Goal: Task Accomplishment & Management: Manage account settings

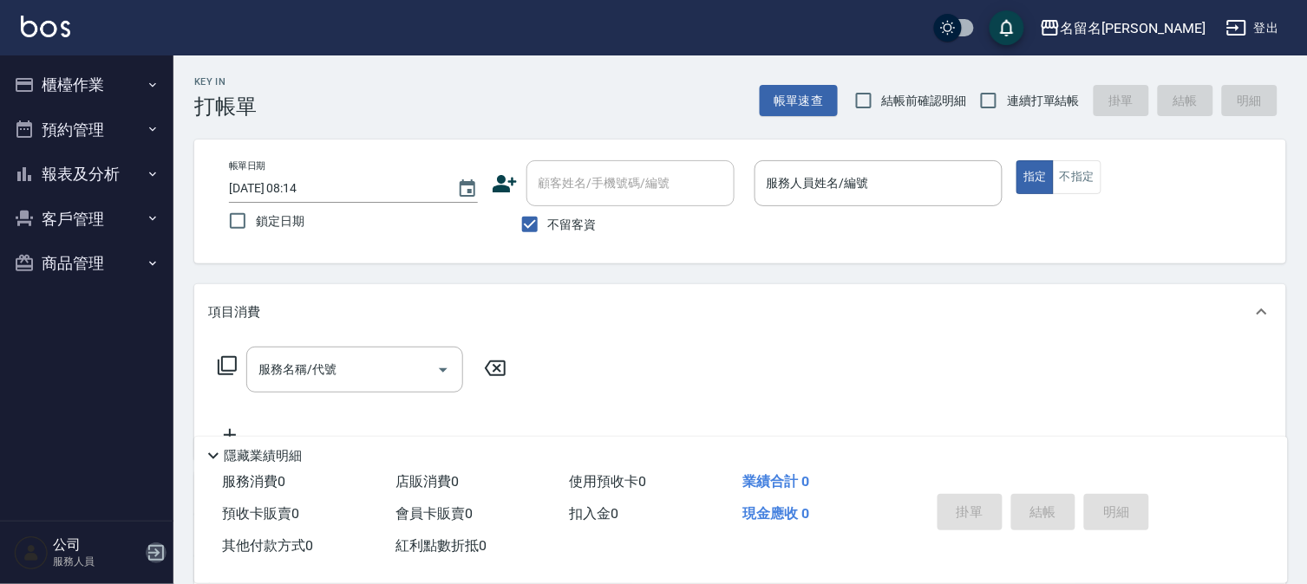
click at [150, 557] on icon "button" at bounding box center [156, 553] width 21 height 21
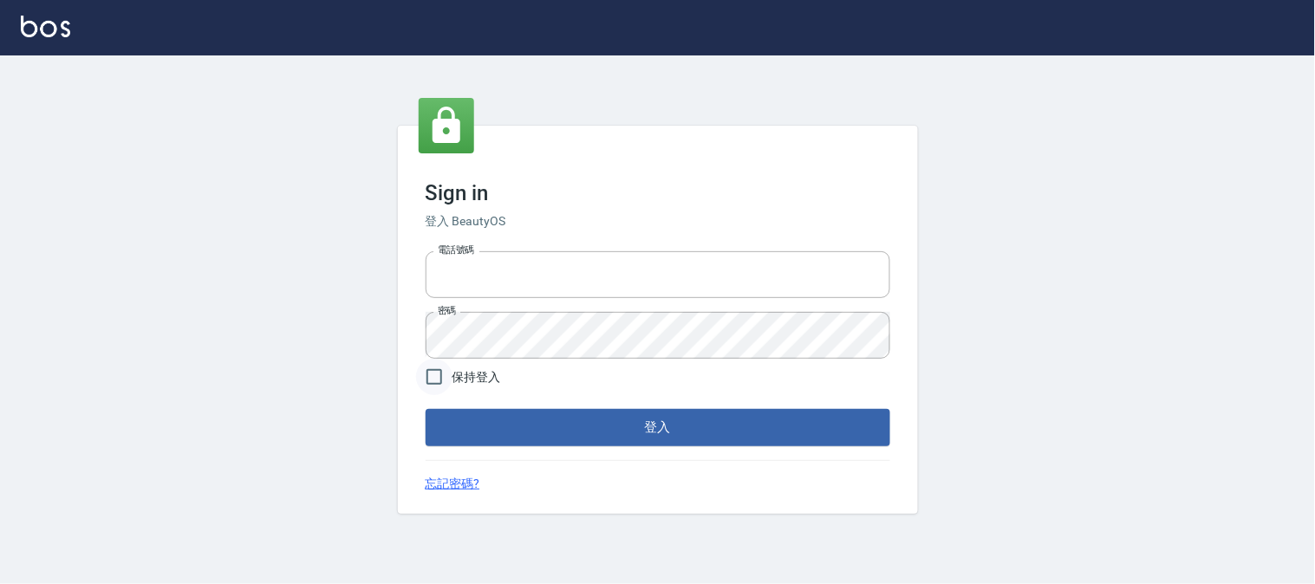
type input "0953630402"
click at [430, 379] on input "保持登入" at bounding box center [434, 377] width 36 height 36
checkbox input "true"
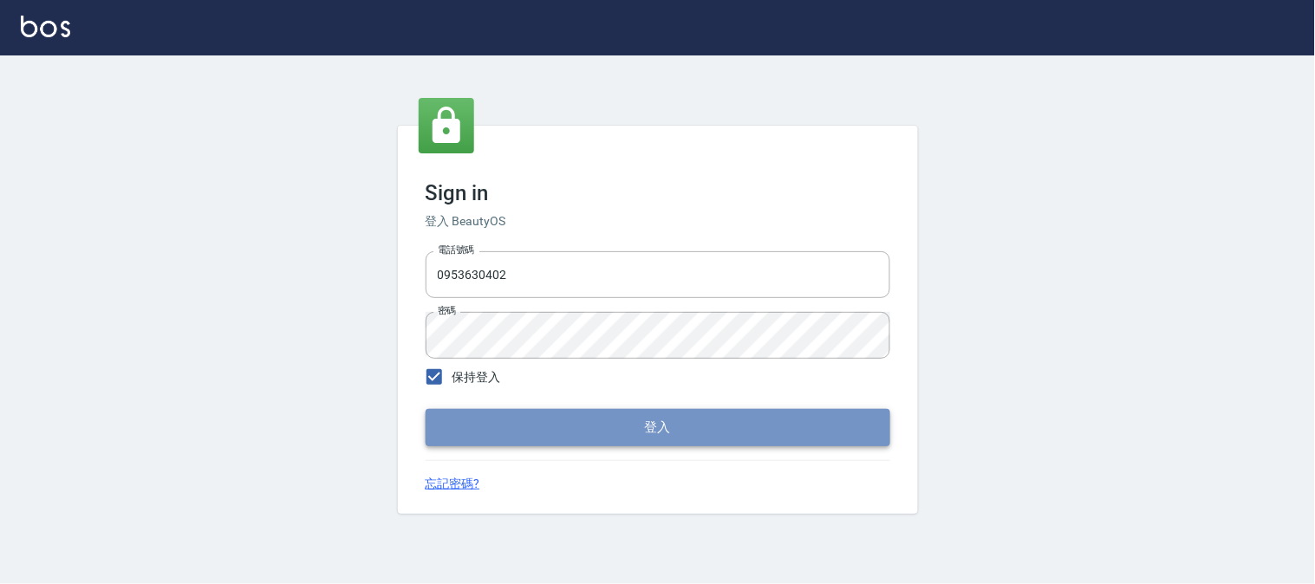
click at [548, 438] on button "登入" at bounding box center [658, 427] width 465 height 36
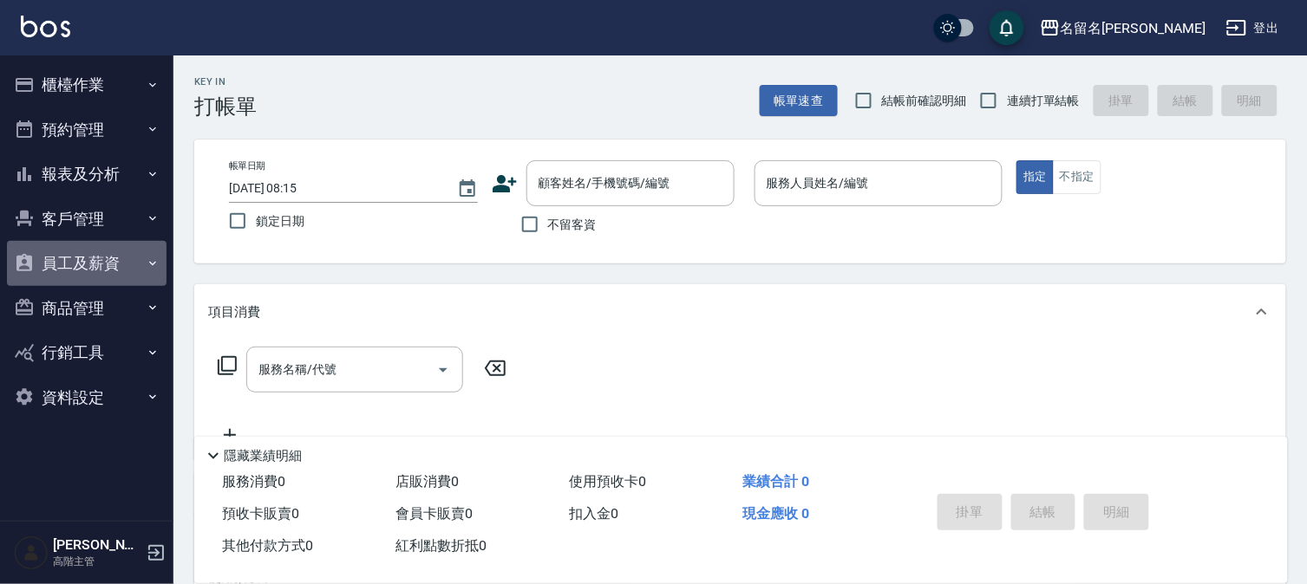
click at [107, 271] on button "員工及薪資" at bounding box center [87, 263] width 160 height 45
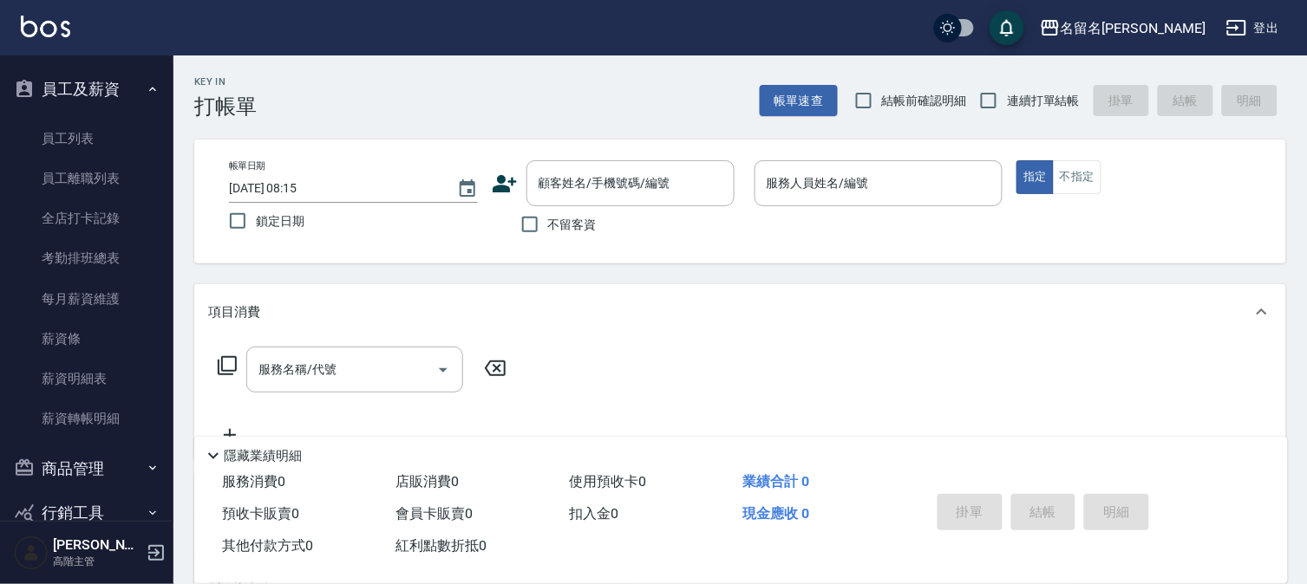
scroll to position [192, 0]
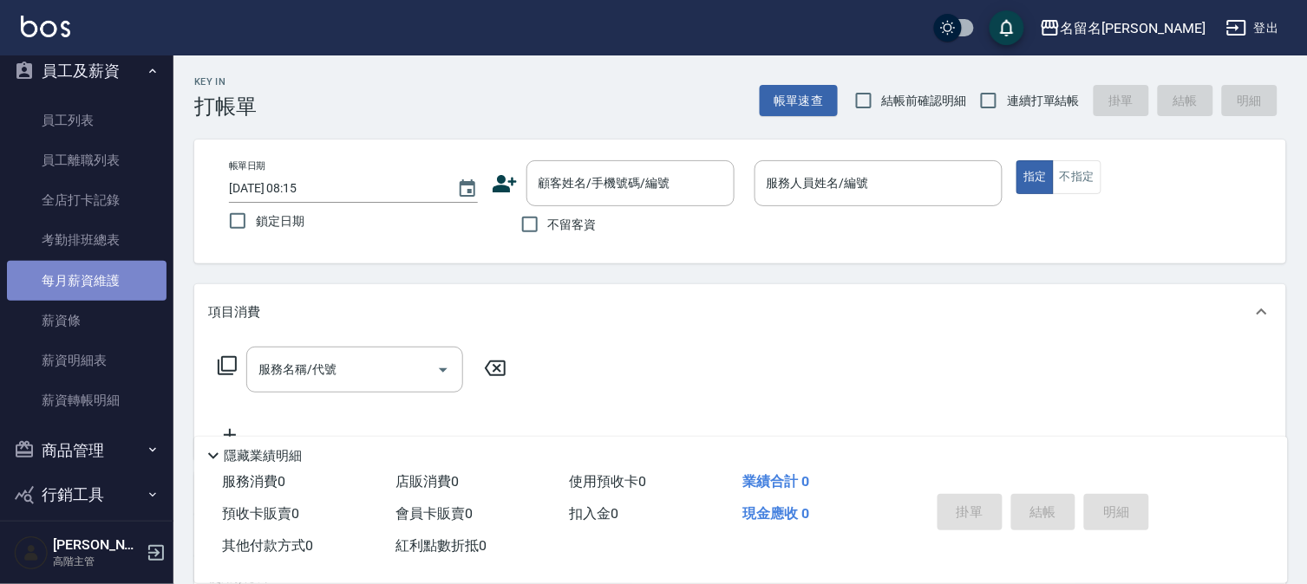
click at [105, 273] on link "每月薪資維護" at bounding box center [87, 281] width 160 height 40
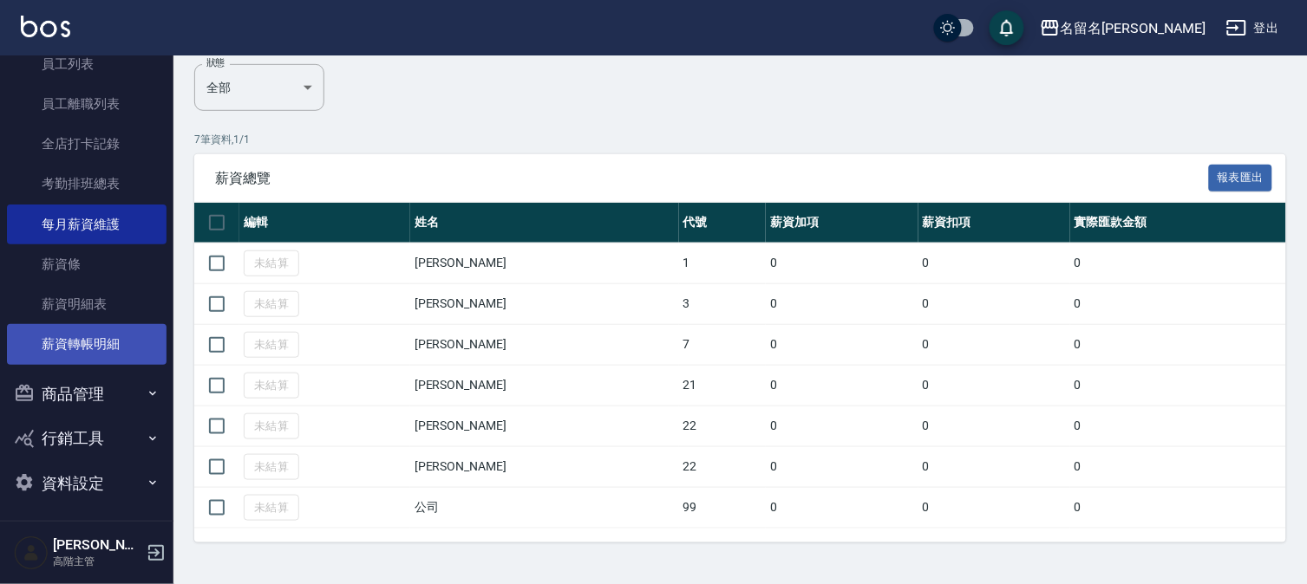
scroll to position [253, 0]
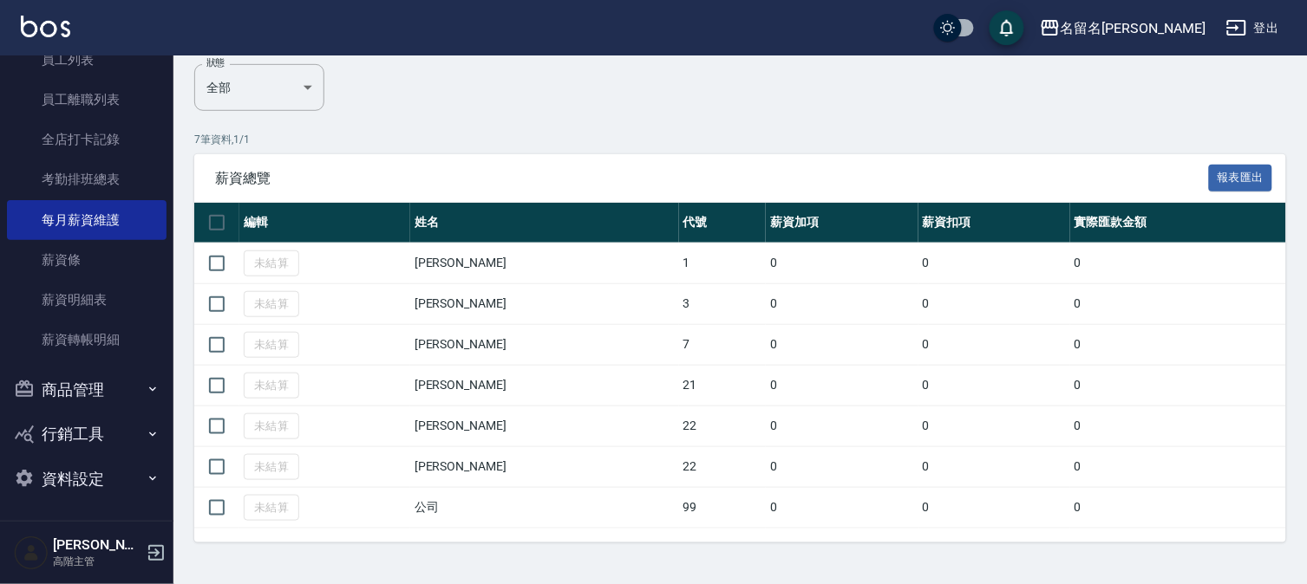
click at [81, 479] on button "資料設定" at bounding box center [87, 479] width 160 height 45
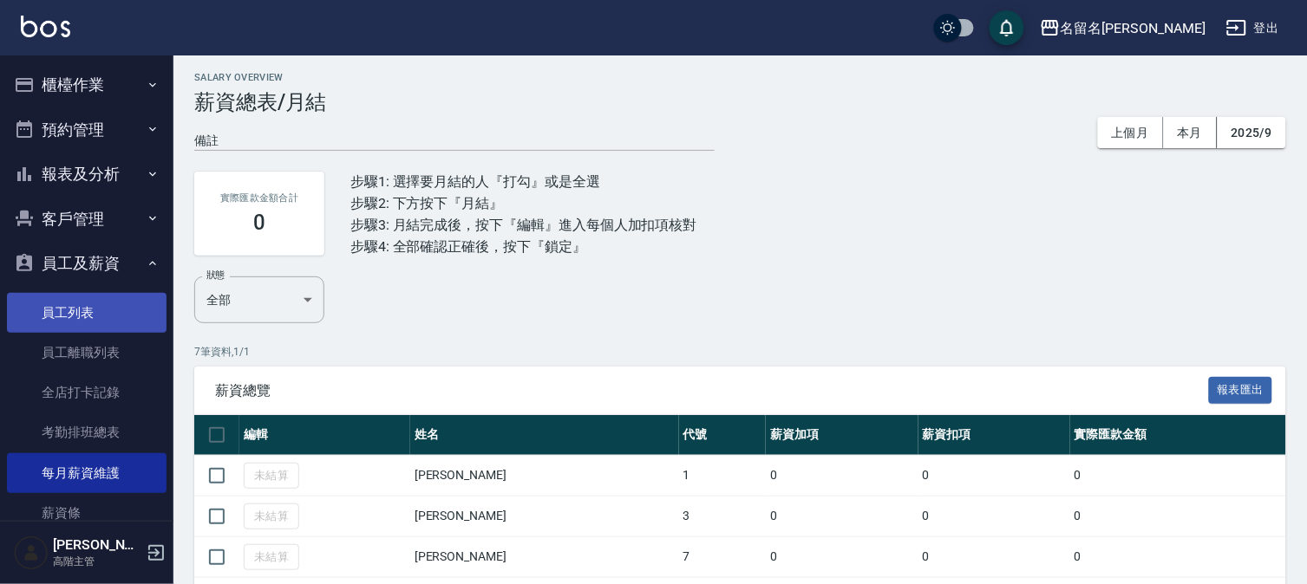
scroll to position [0, 0]
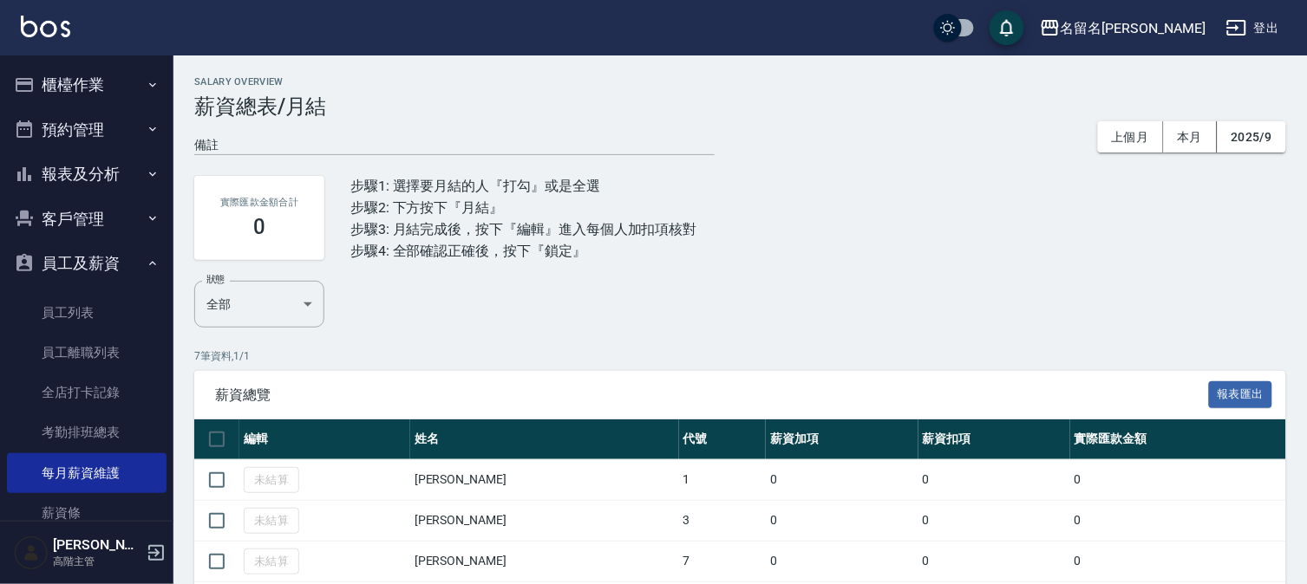
click at [117, 257] on button "員工及薪資" at bounding box center [87, 263] width 160 height 45
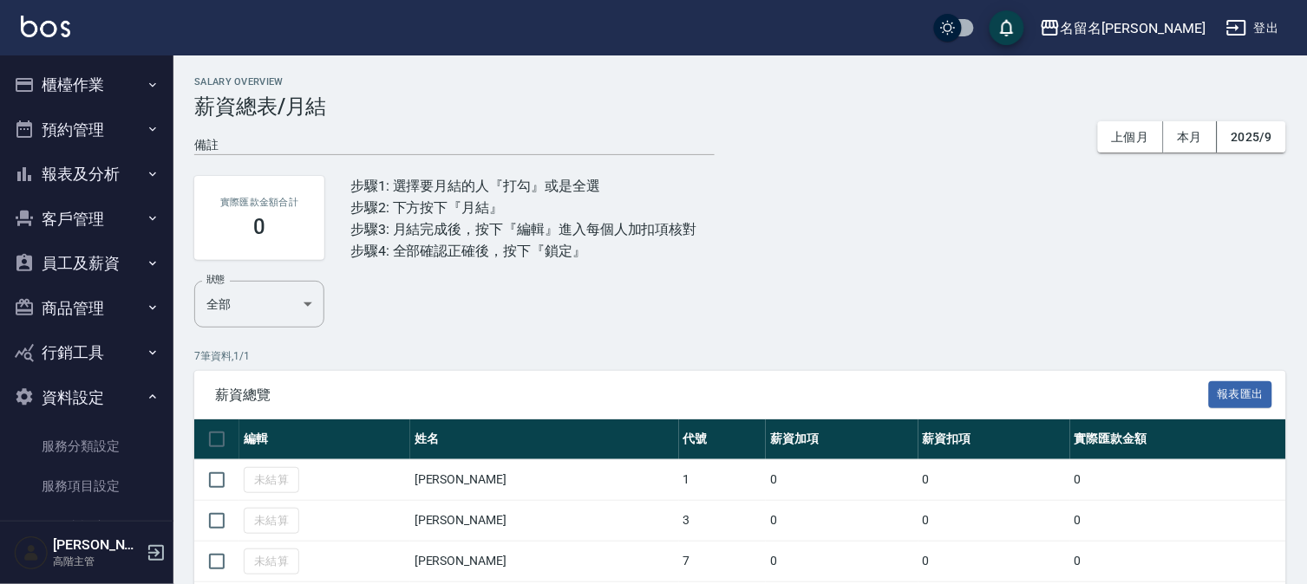
click at [100, 271] on button "員工及薪資" at bounding box center [87, 263] width 160 height 45
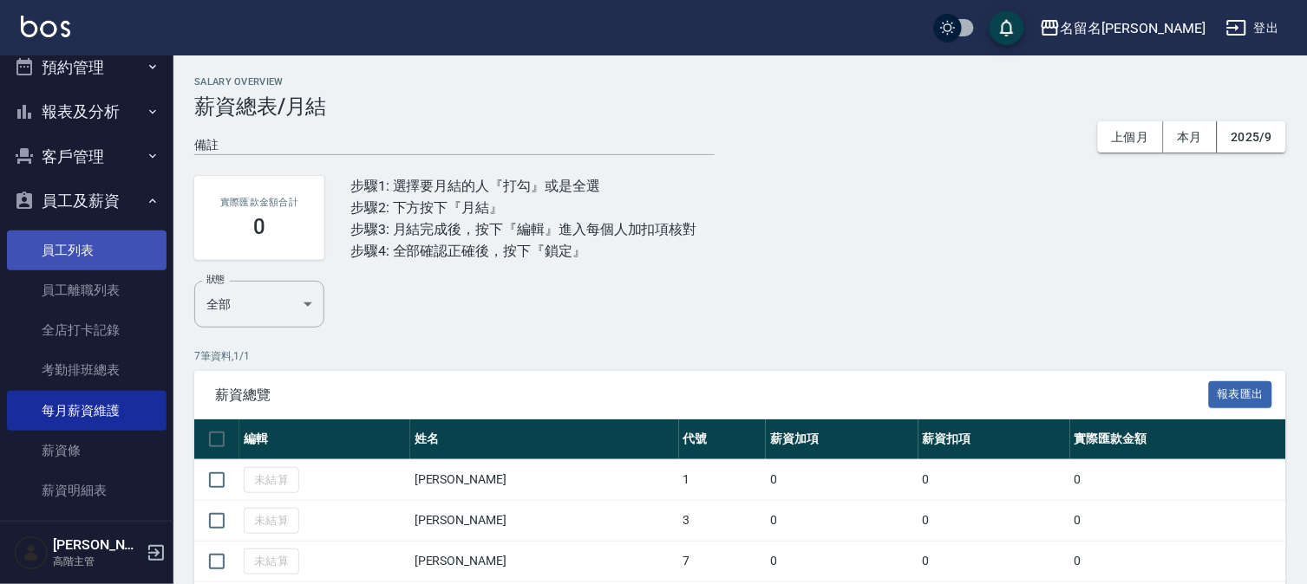
scroll to position [96, 0]
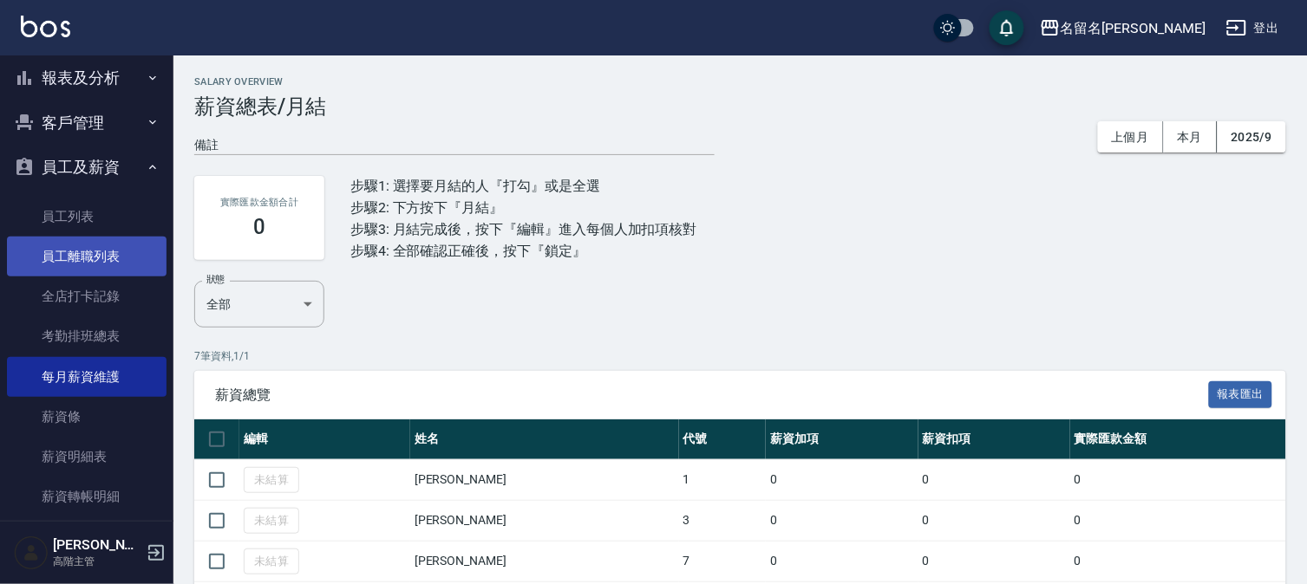
click at [117, 256] on link "員工離職列表" at bounding box center [87, 257] width 160 height 40
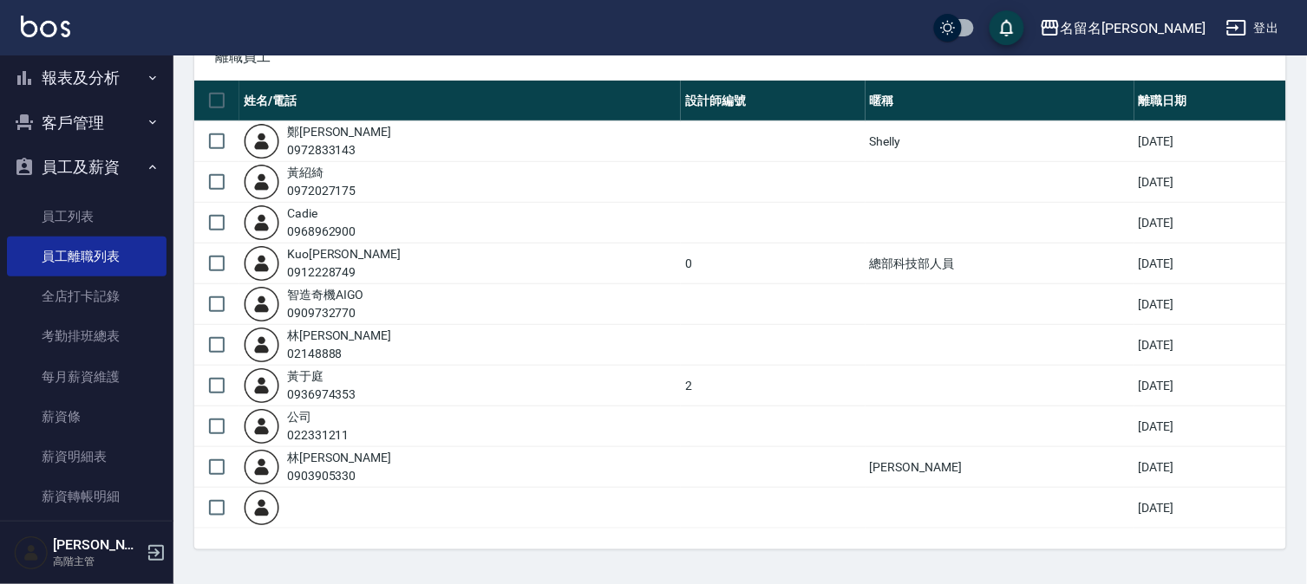
scroll to position [134, 0]
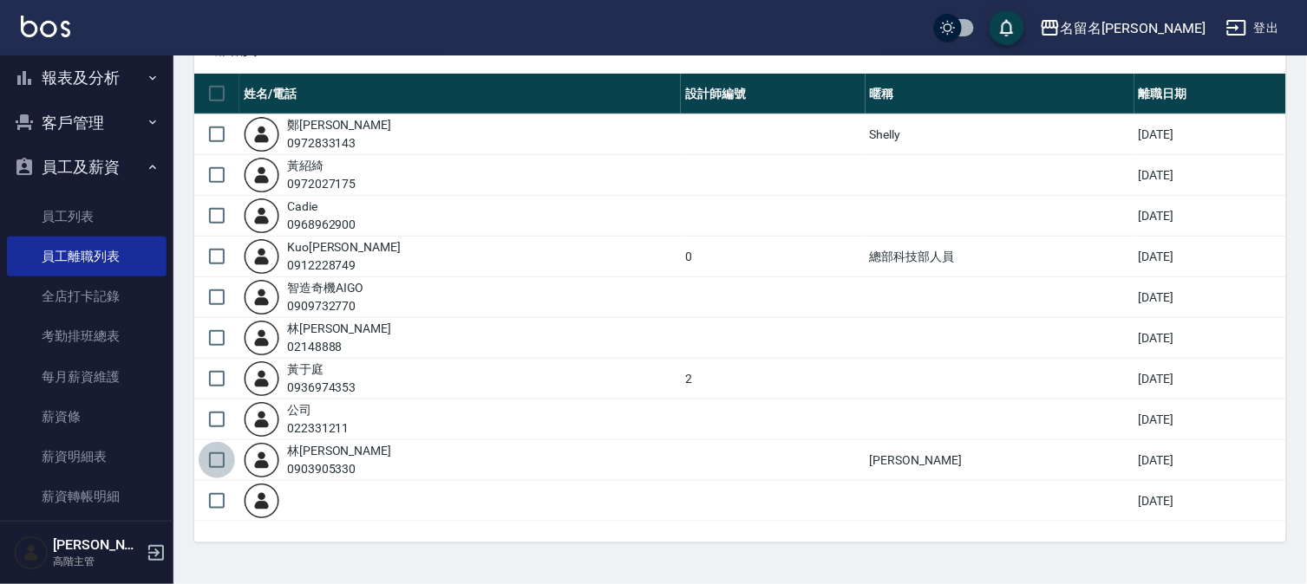
click at [218, 457] on input "checkbox" at bounding box center [217, 460] width 36 height 36
checkbox input "true"
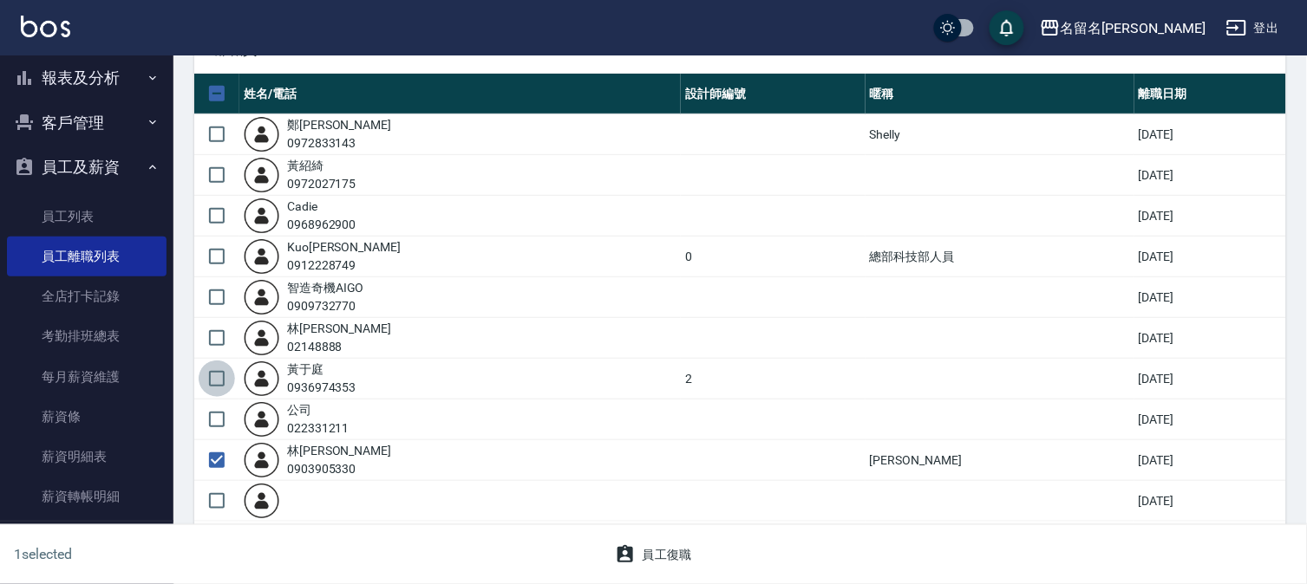
click at [217, 376] on input "checkbox" at bounding box center [217, 379] width 36 height 36
checkbox input "true"
click at [210, 340] on input "checkbox" at bounding box center [217, 338] width 36 height 36
click at [215, 335] on input "checkbox" at bounding box center [217, 338] width 36 height 36
checkbox input "false"
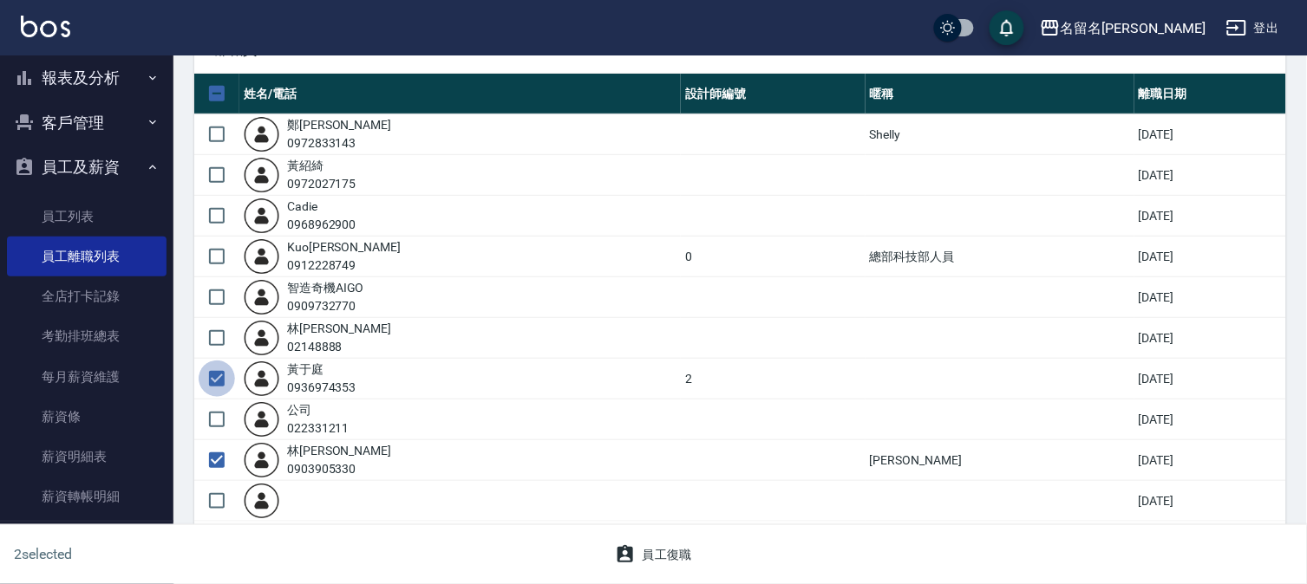
click at [214, 374] on input "checkbox" at bounding box center [217, 379] width 36 height 36
checkbox input "false"
click at [220, 462] on input "checkbox" at bounding box center [217, 460] width 36 height 36
checkbox input "false"
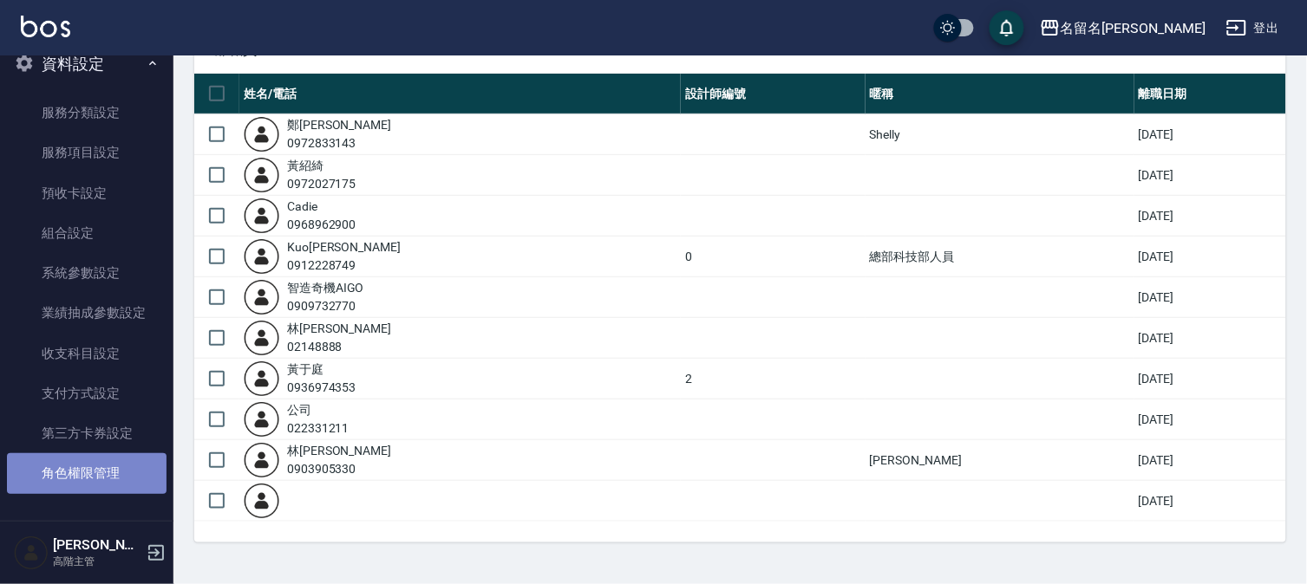
click at [115, 468] on link "角色權限管理" at bounding box center [87, 473] width 160 height 40
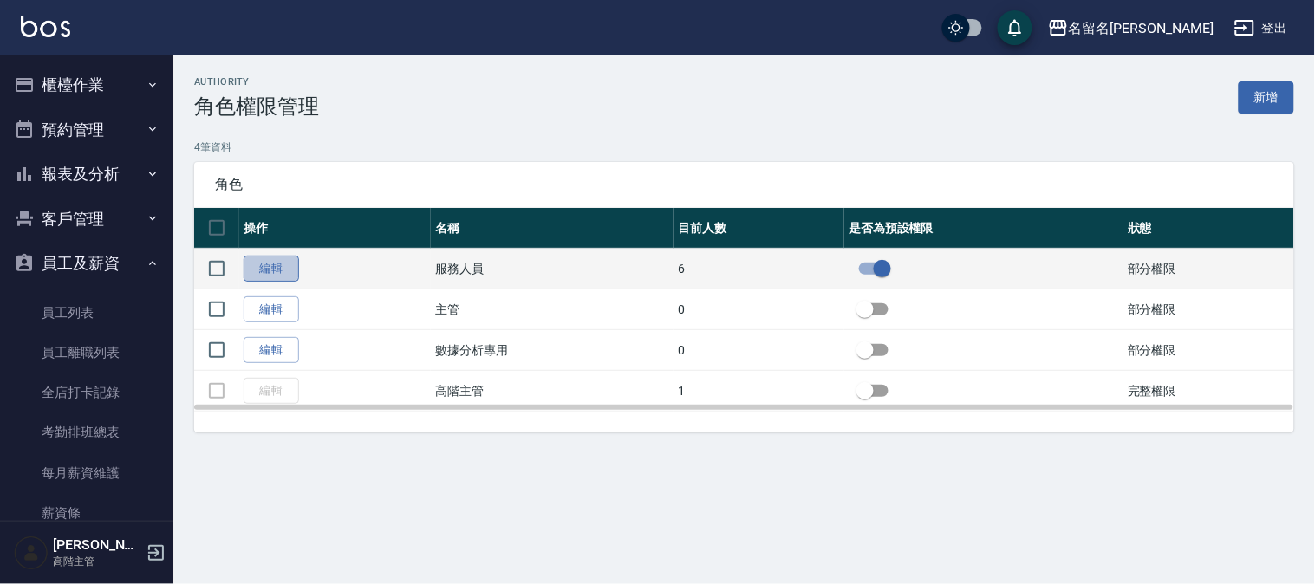
click at [280, 264] on link "編輯" at bounding box center [271, 269] width 55 height 27
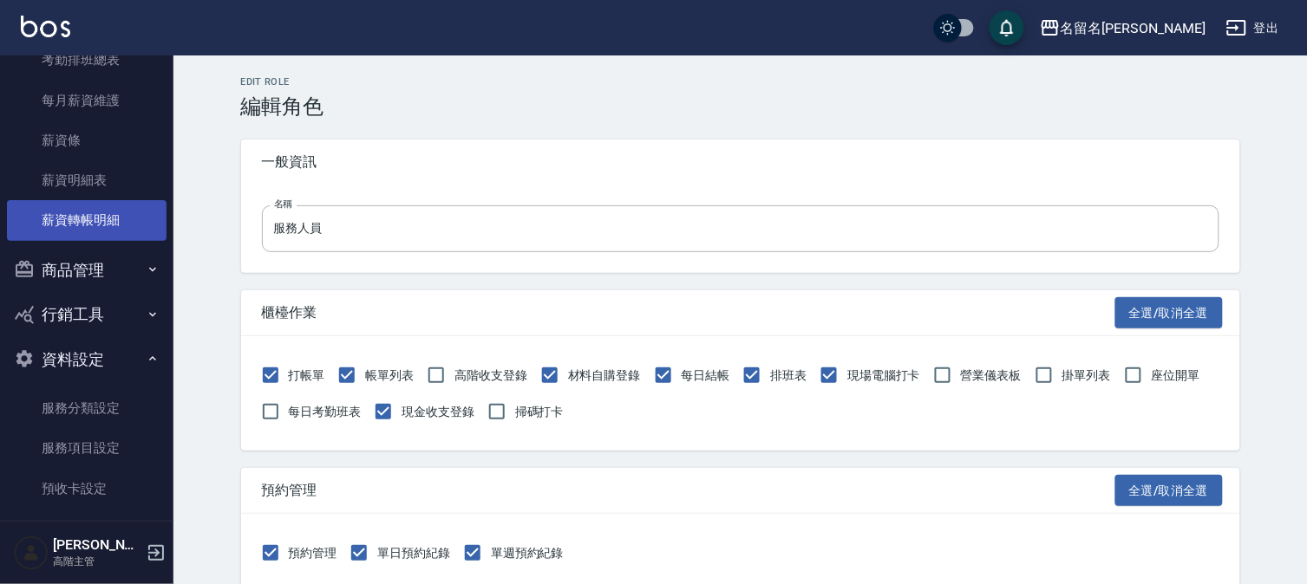
scroll to position [385, 0]
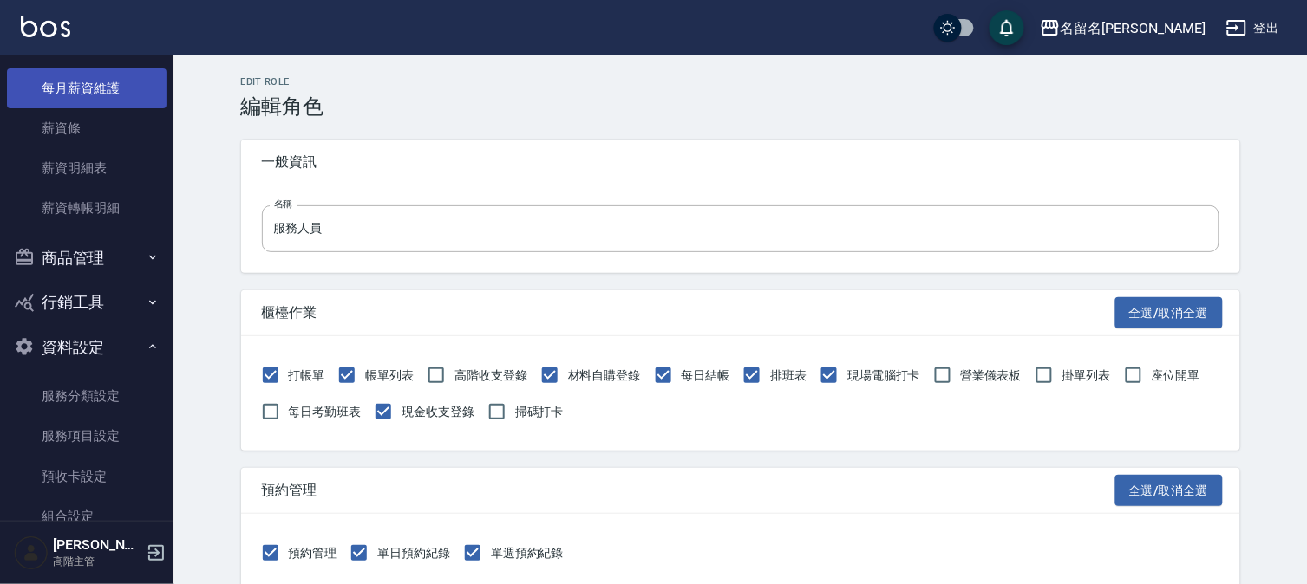
click at [136, 87] on link "每月薪資維護" at bounding box center [87, 88] width 160 height 40
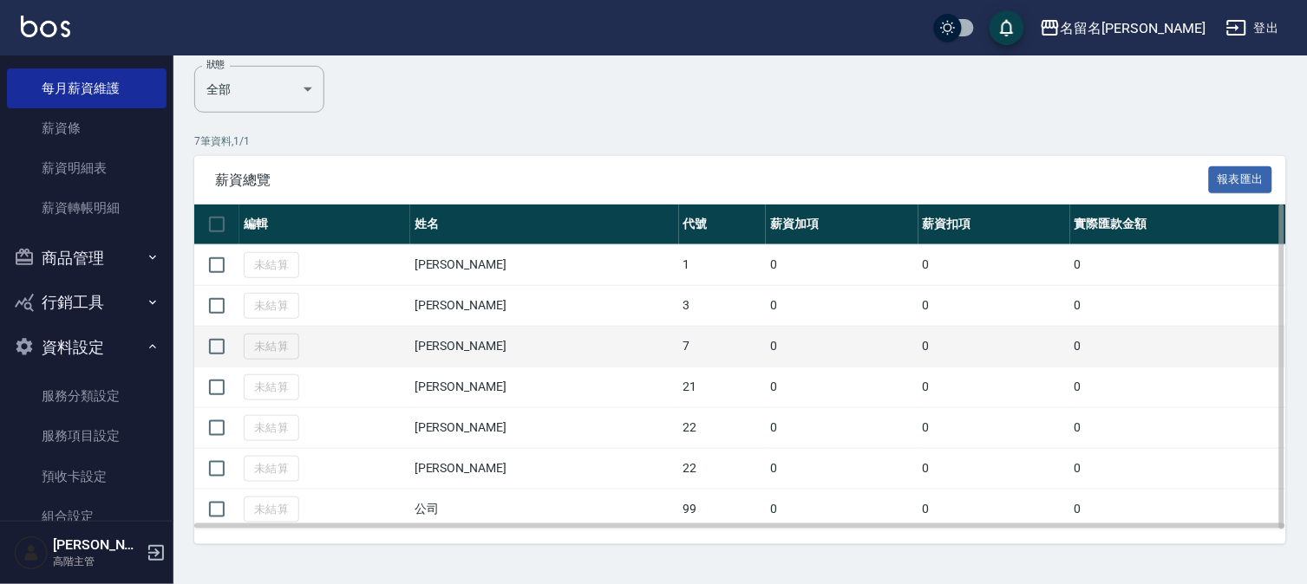
scroll to position [217, 0]
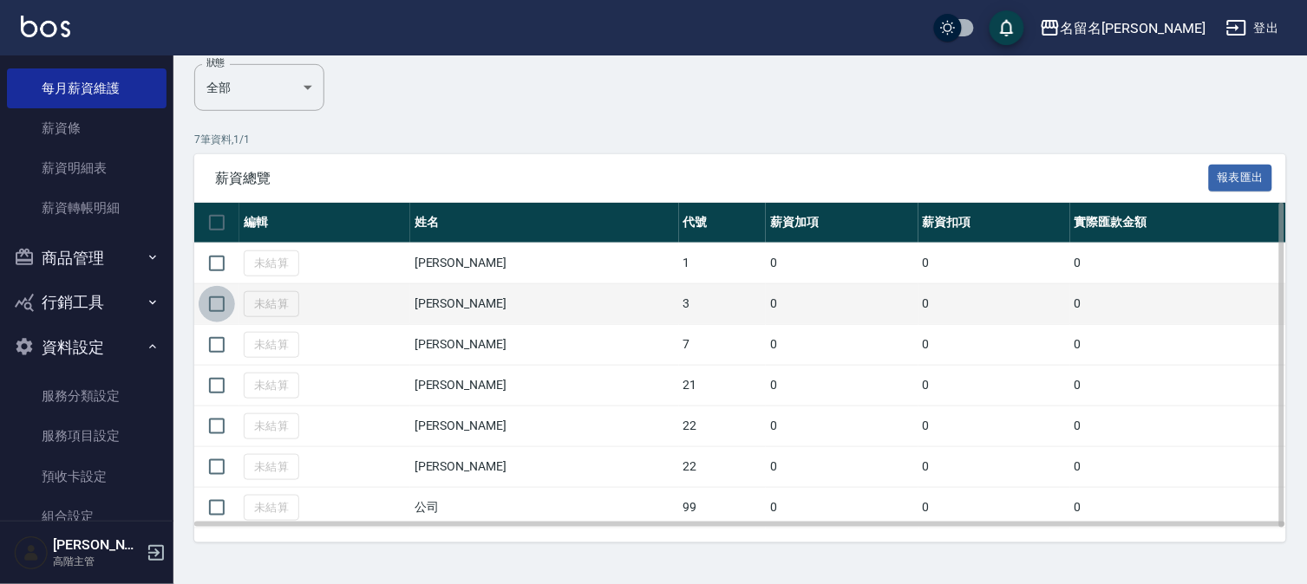
click at [219, 299] on input "checkbox" at bounding box center [217, 304] width 36 height 36
checkbox input "true"
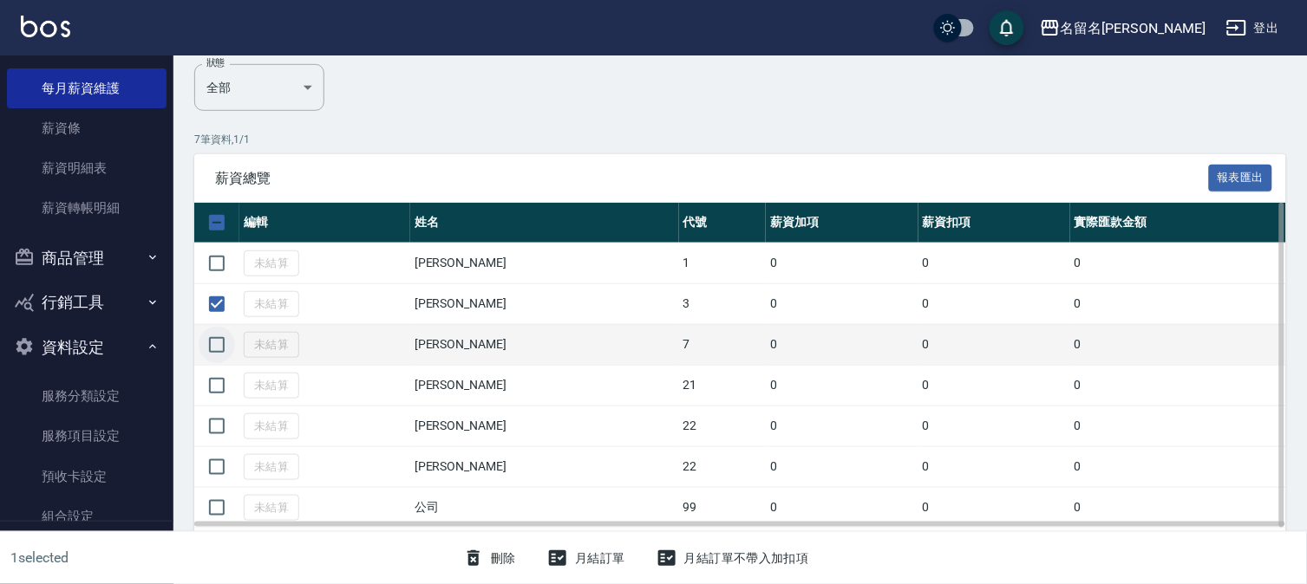
click at [212, 344] on input "checkbox" at bounding box center [217, 345] width 36 height 36
checkbox input "true"
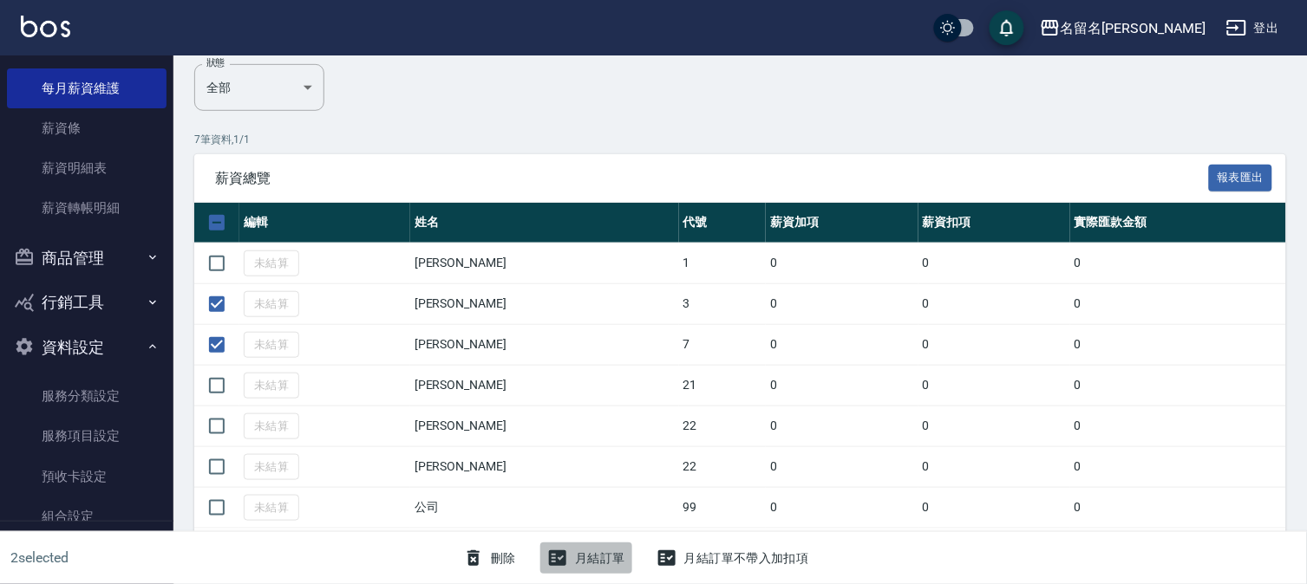
click at [590, 564] on button "月結訂單" at bounding box center [586, 559] width 92 height 32
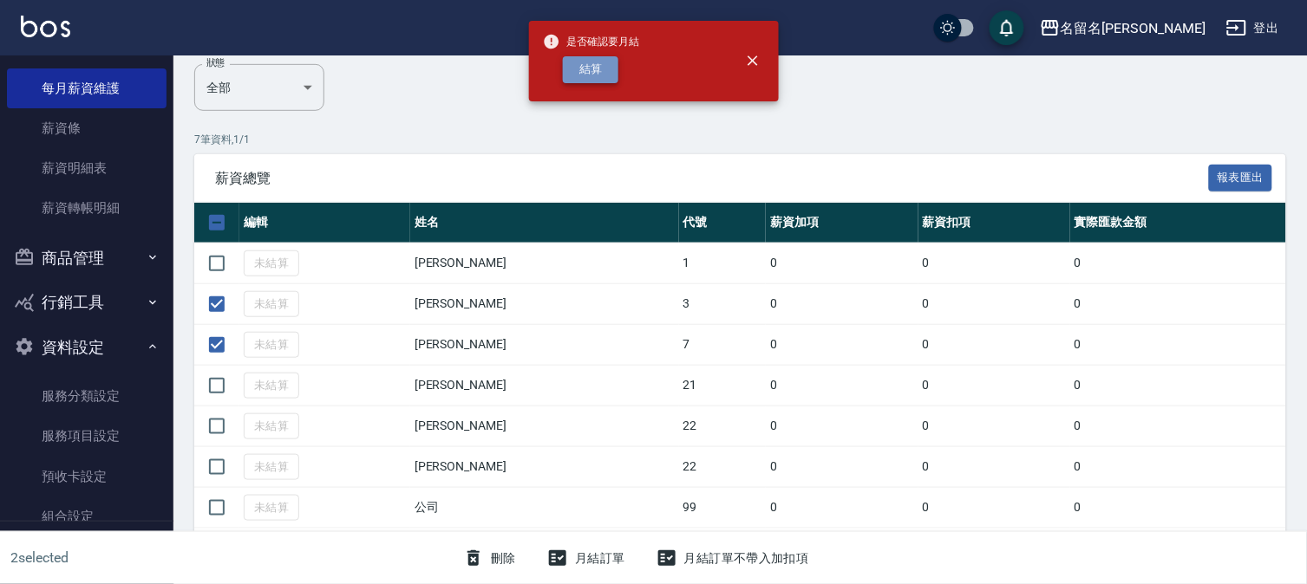
click at [596, 75] on button "結算" at bounding box center [590, 69] width 55 height 27
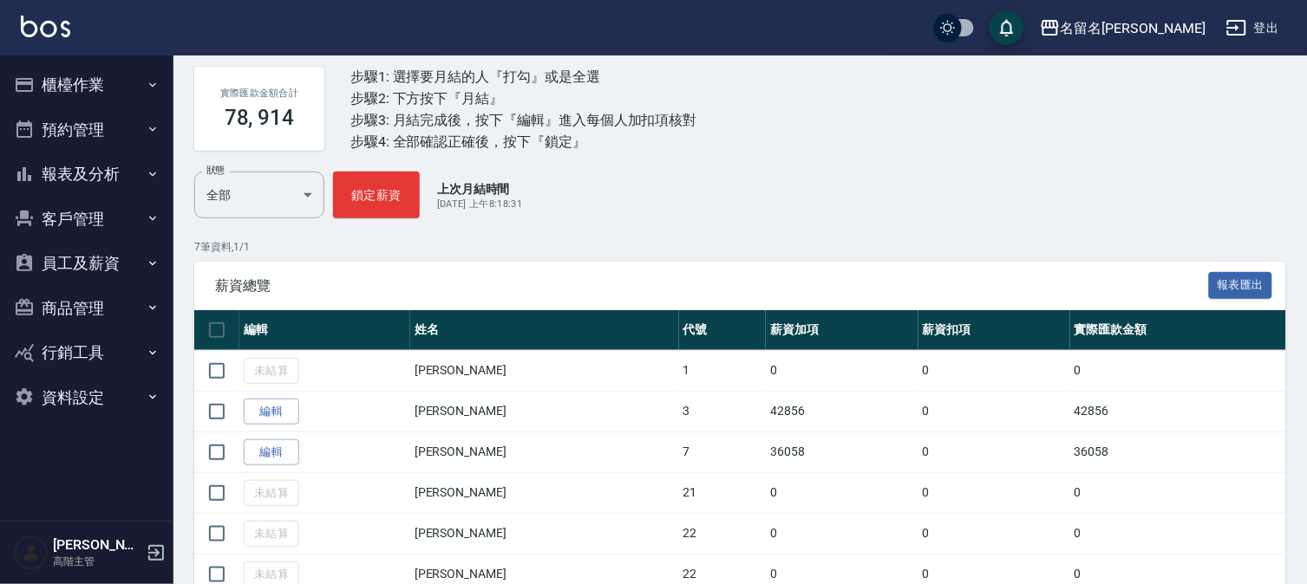
scroll to position [217, 0]
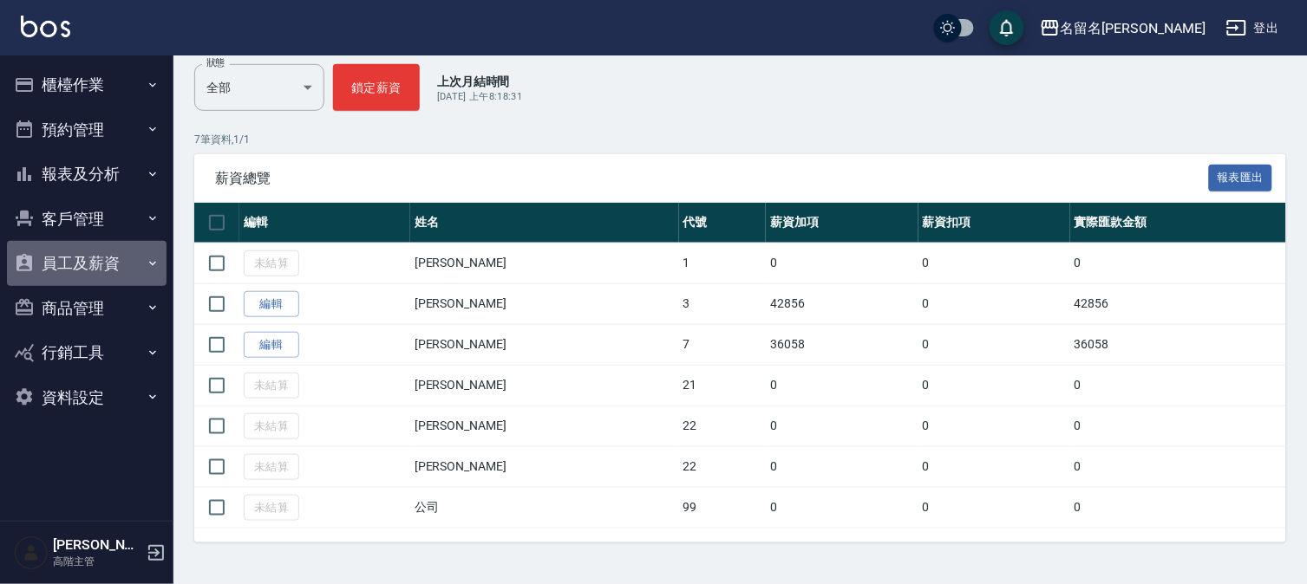
click at [88, 253] on button "員工及薪資" at bounding box center [87, 263] width 160 height 45
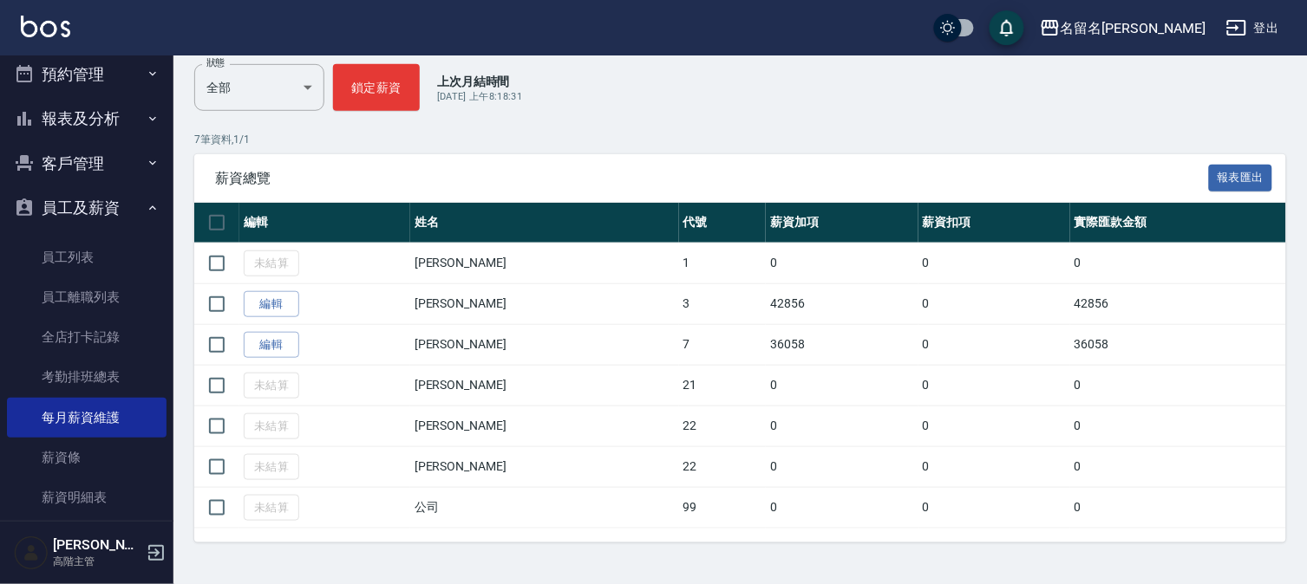
scroll to position [192, 0]
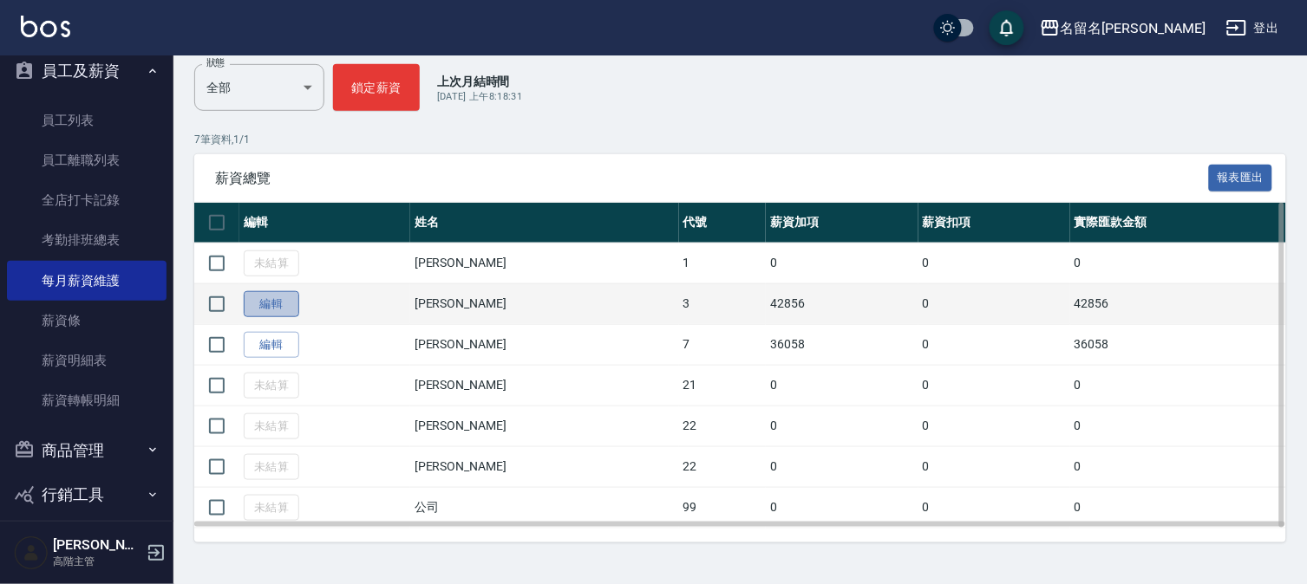
click at [271, 310] on link "編輯" at bounding box center [271, 304] width 55 height 27
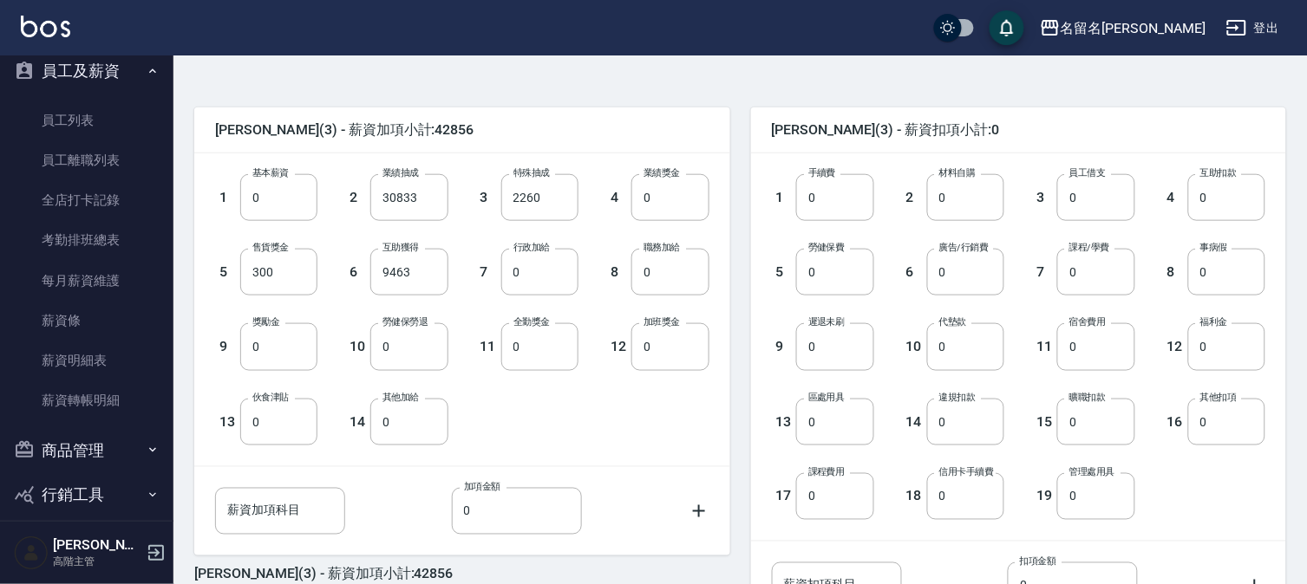
scroll to position [385, 0]
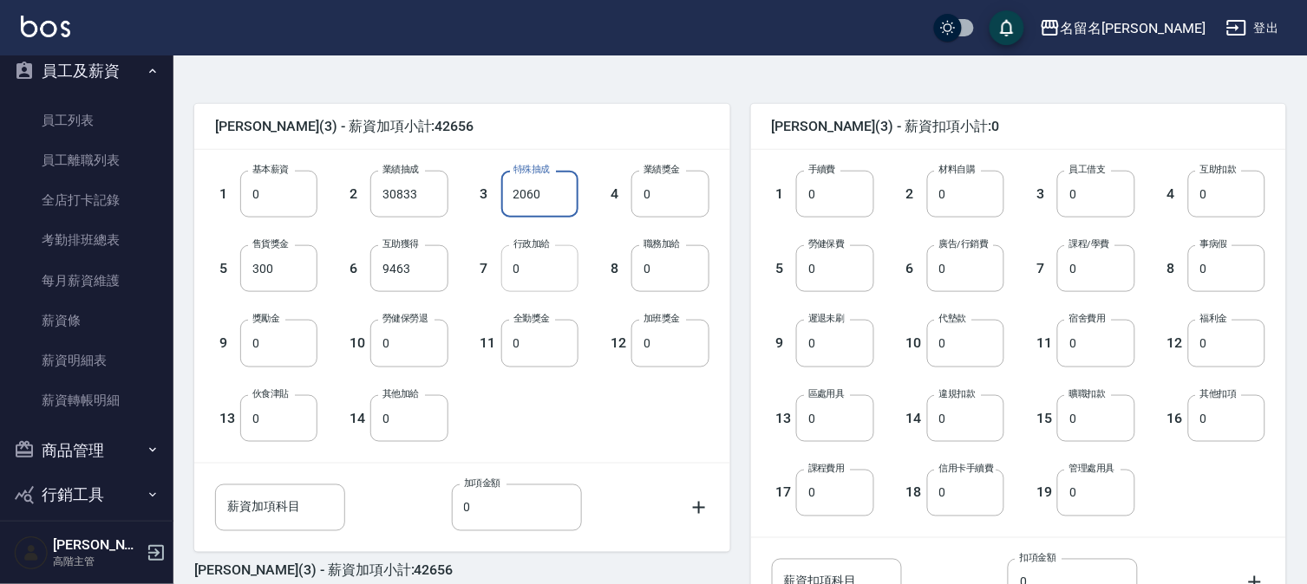
type input "2060"
click at [551, 278] on input "0" at bounding box center [539, 268] width 77 height 47
type input "3500"
click at [534, 353] on input "0" at bounding box center [539, 343] width 77 height 47
type input "300"
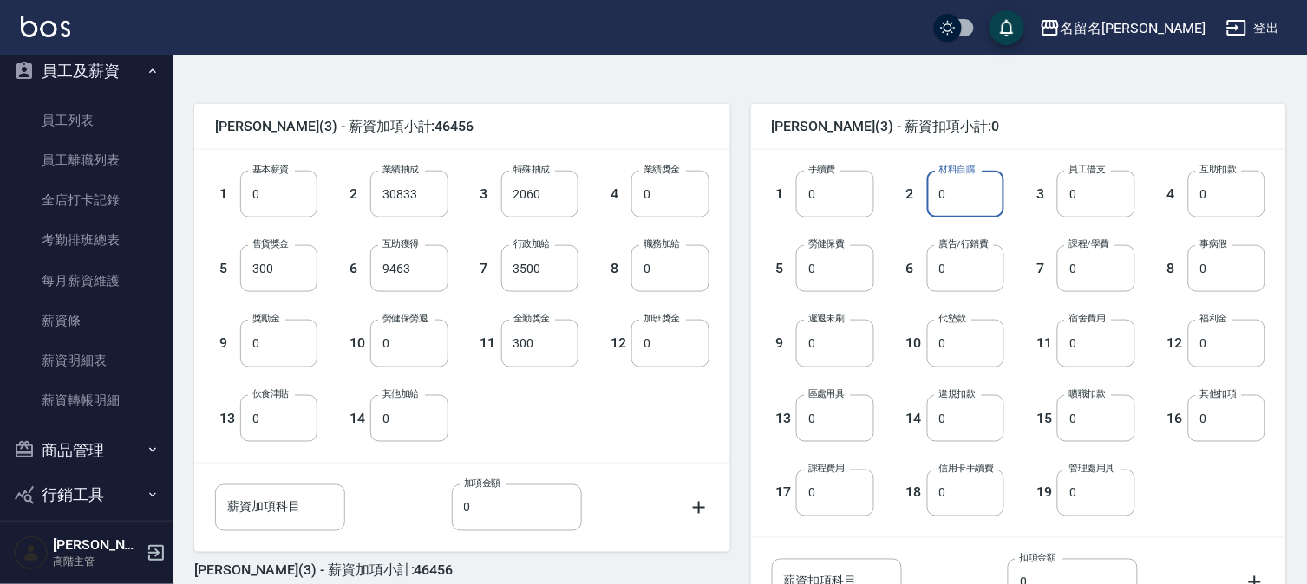
click at [977, 199] on input "0" at bounding box center [965, 194] width 77 height 47
type input "700"
click at [845, 283] on input "0" at bounding box center [834, 268] width 77 height 47
type input "1839"
click at [947, 334] on input "0" at bounding box center [965, 343] width 77 height 47
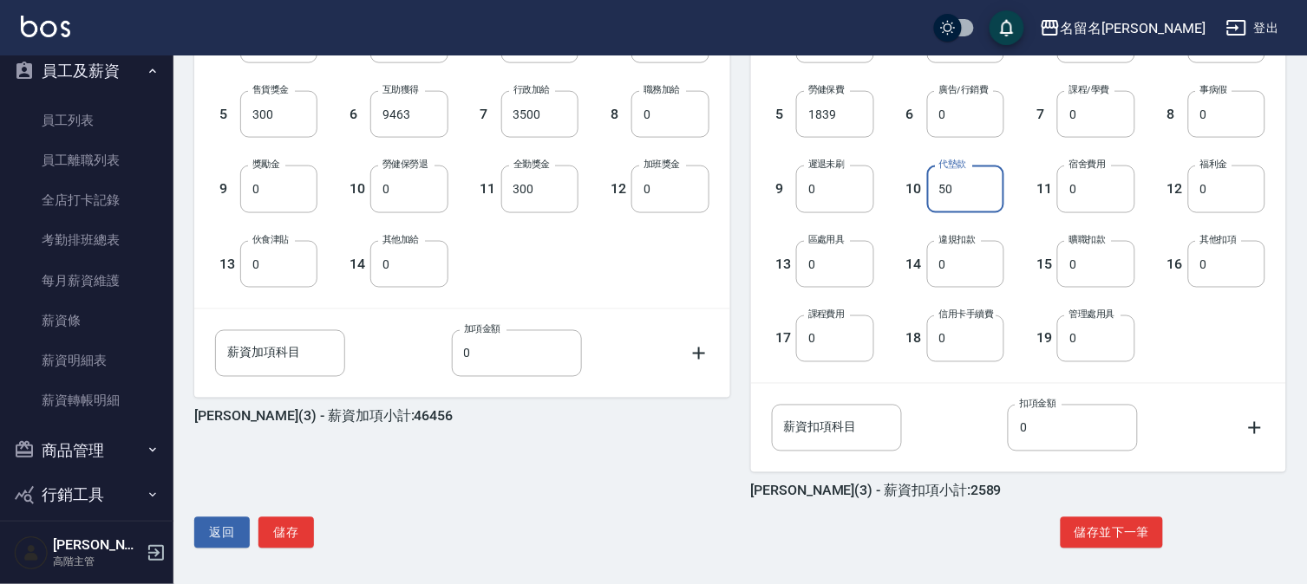
scroll to position [541, 0]
type input "50"
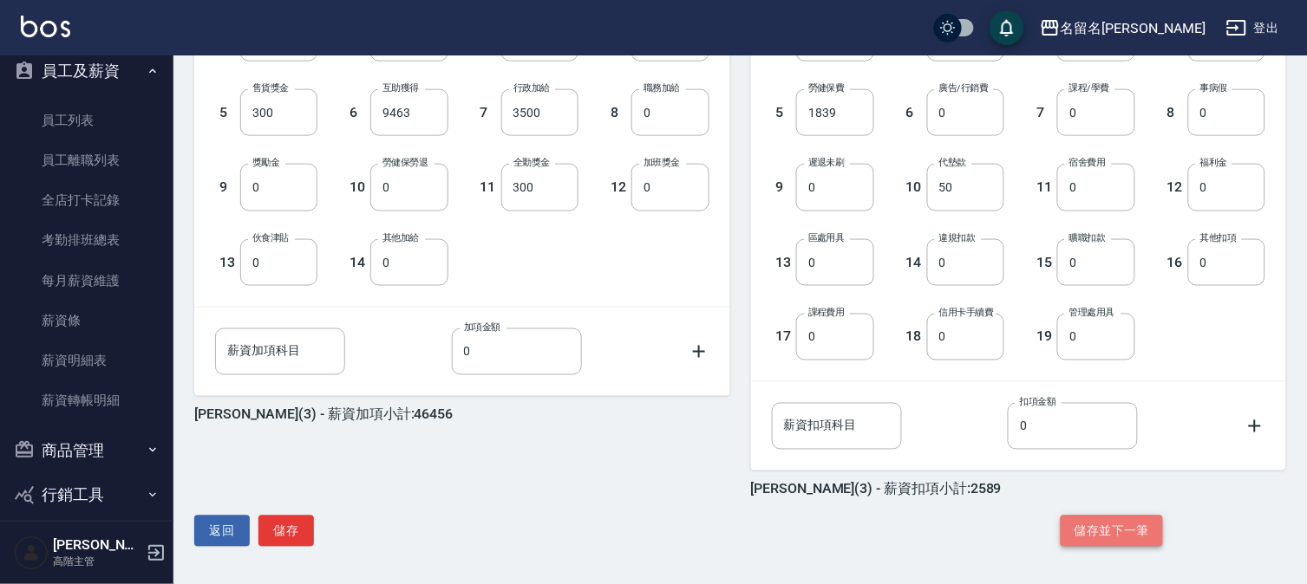
click at [1116, 518] on button "儲存並下一筆" at bounding box center [1111, 532] width 102 height 32
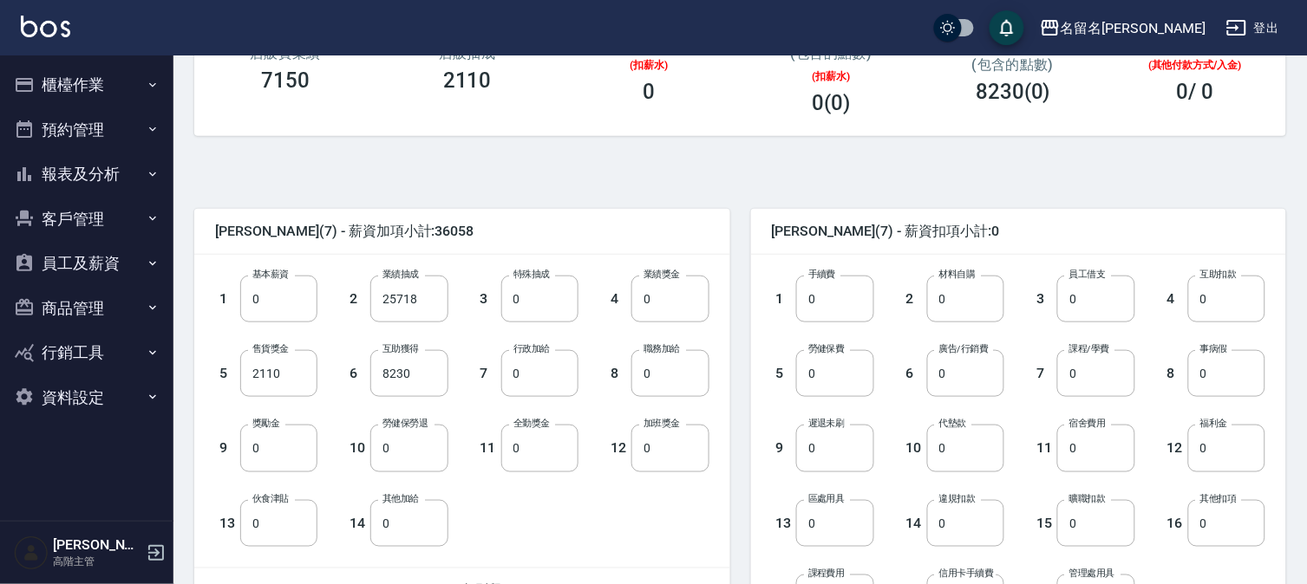
scroll to position [385, 0]
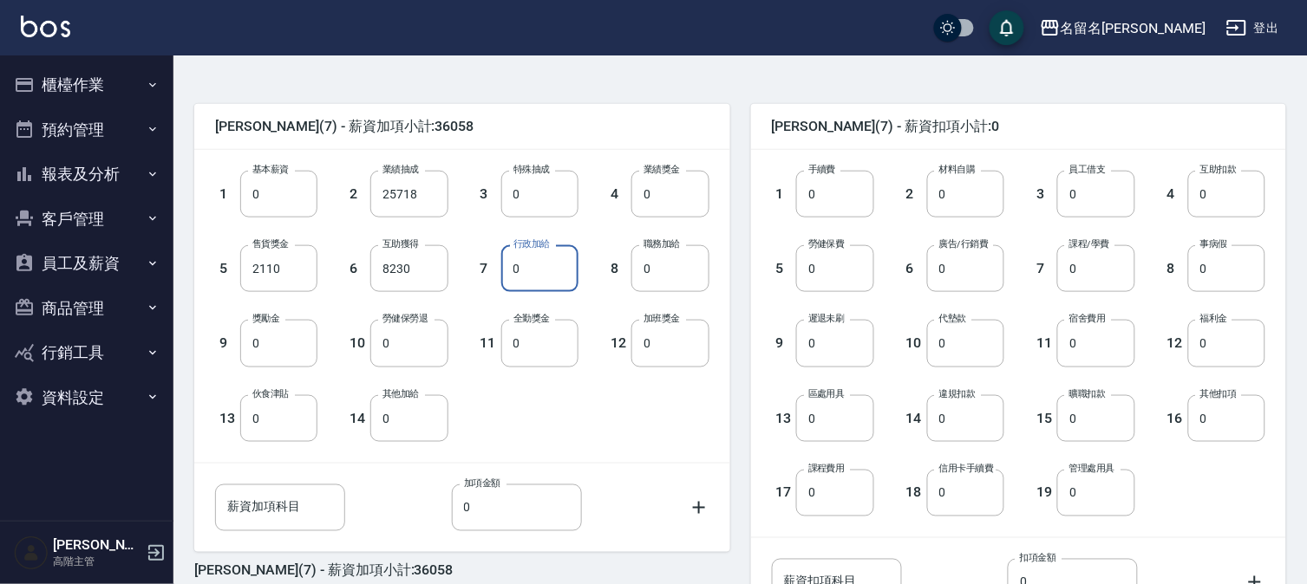
click at [531, 269] on input "0" at bounding box center [539, 268] width 77 height 47
type input "1500"
click at [518, 360] on input "0" at bounding box center [539, 343] width 77 height 47
type input "300"
click at [948, 203] on input "0" at bounding box center [965, 194] width 77 height 47
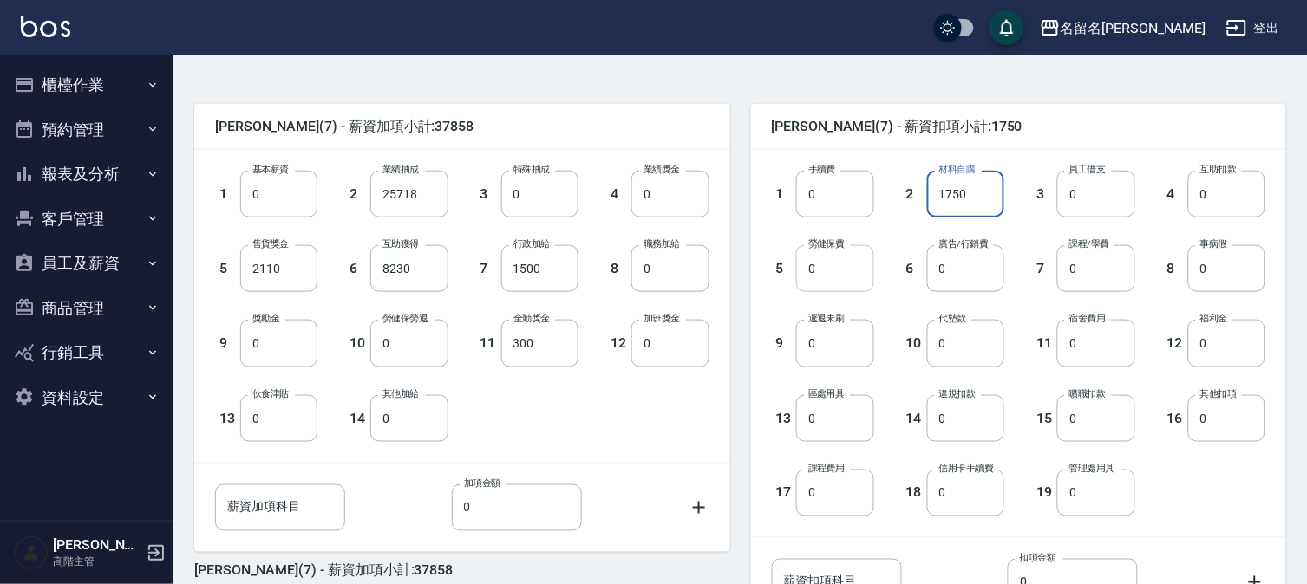
type input "1750"
click at [824, 254] on input "0" at bounding box center [834, 268] width 77 height 47
type input "1090"
click at [974, 354] on input "0" at bounding box center [965, 343] width 77 height 47
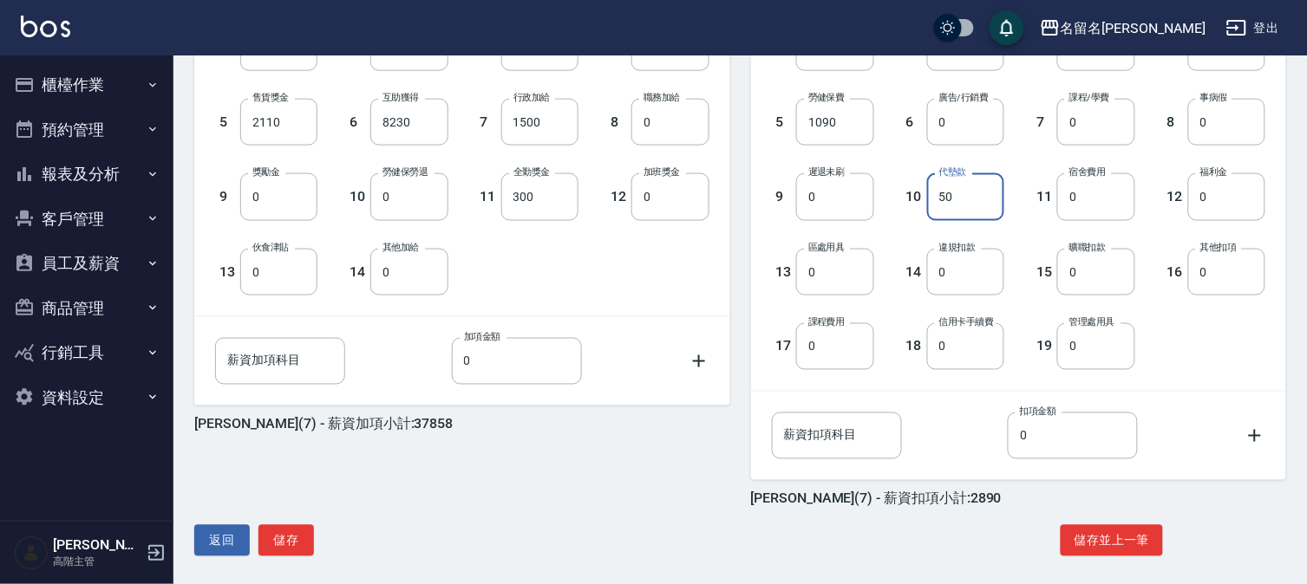
scroll to position [541, 0]
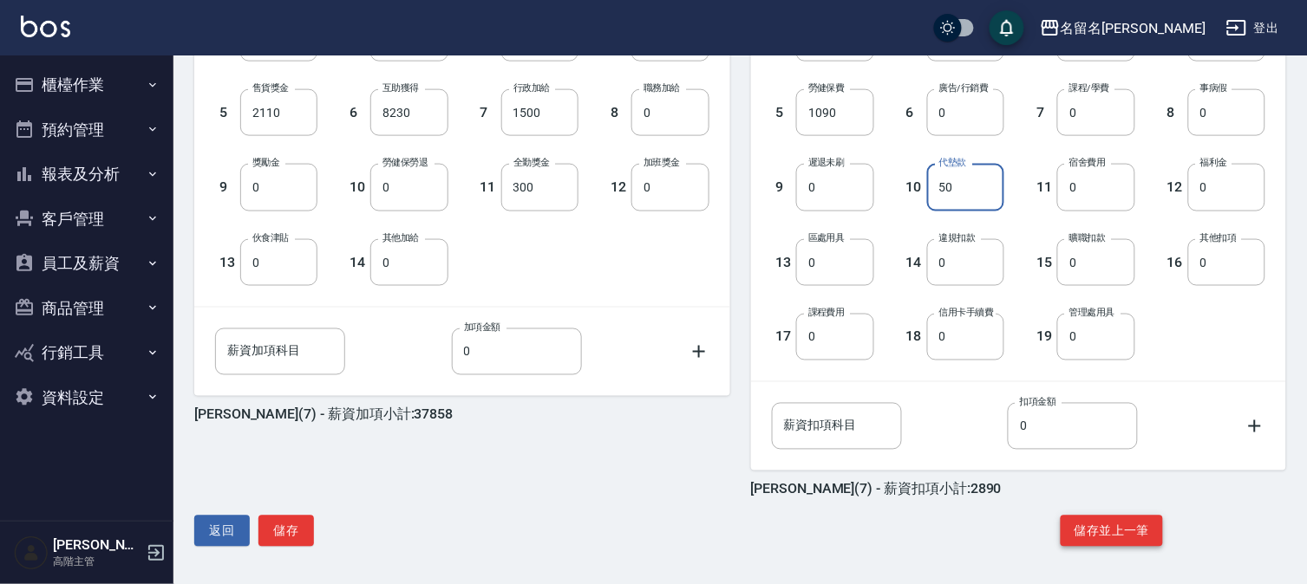
type input "50"
click at [1133, 517] on button "儲存並上一筆" at bounding box center [1111, 532] width 102 height 32
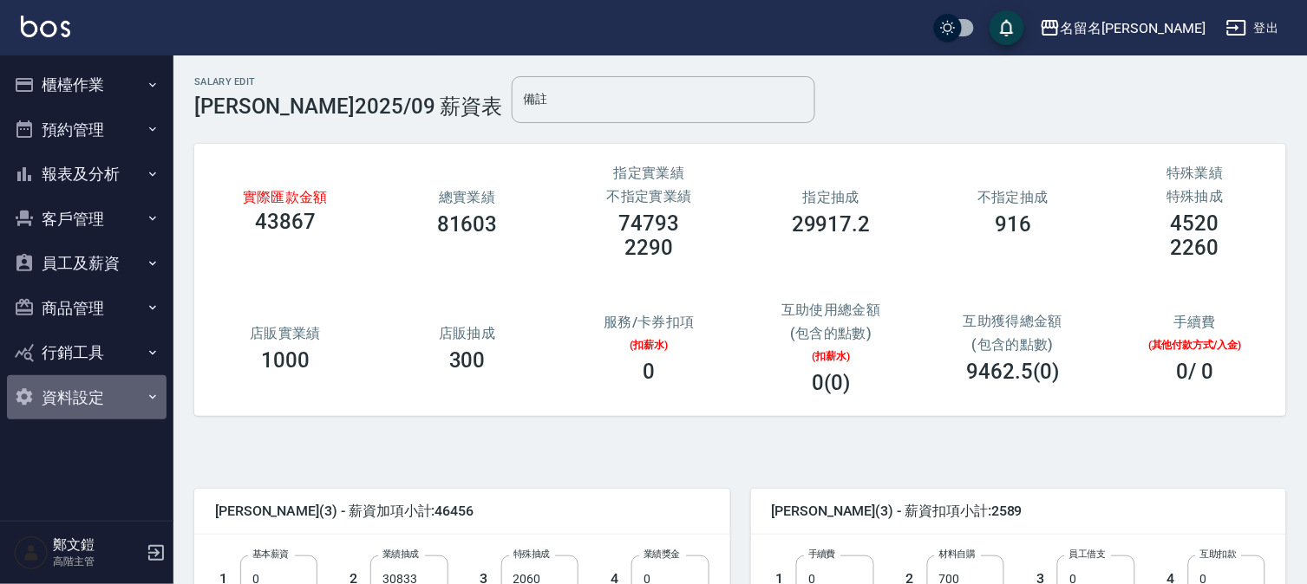
click at [79, 393] on button "資料設定" at bounding box center [87, 397] width 160 height 45
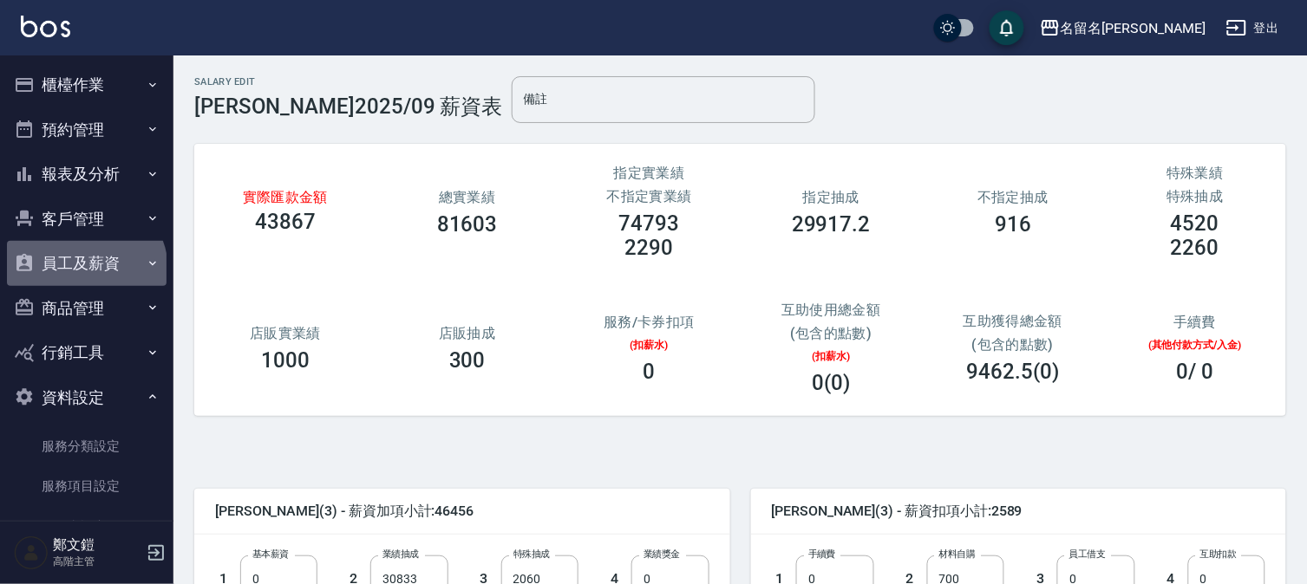
click at [84, 270] on button "員工及薪資" at bounding box center [87, 263] width 160 height 45
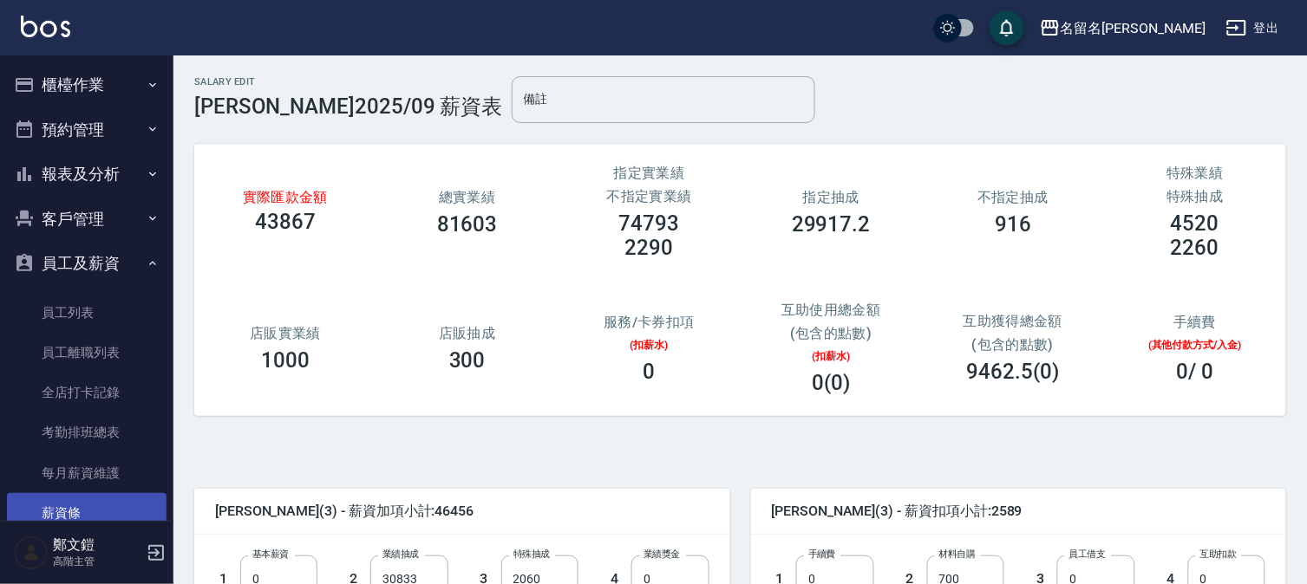
scroll to position [192, 0]
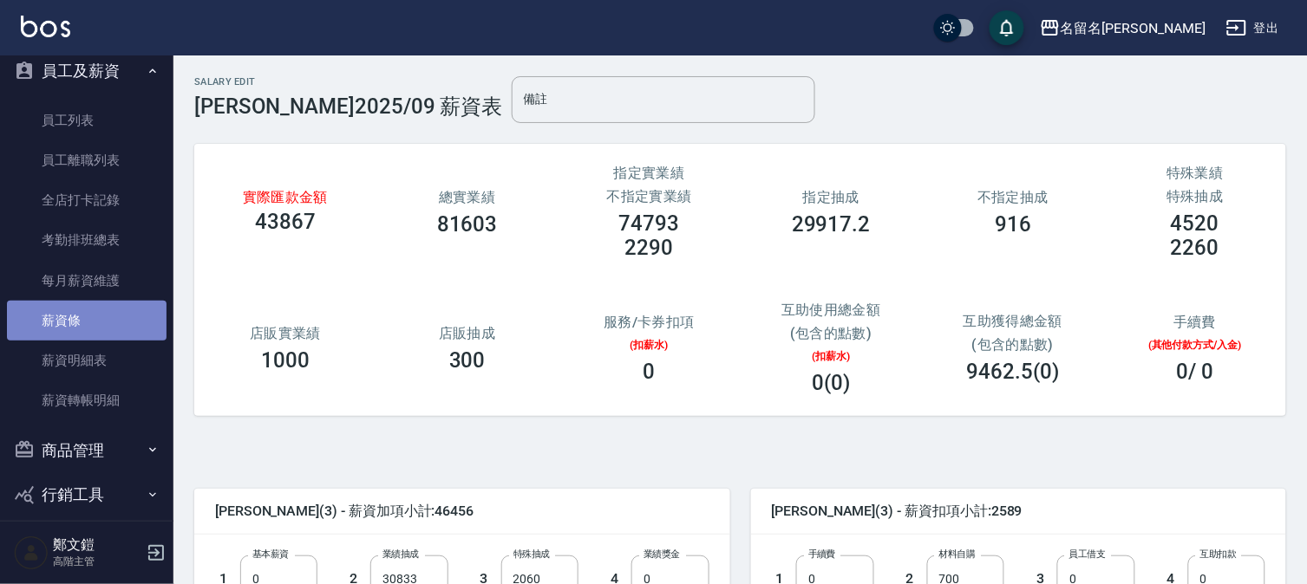
click at [108, 328] on link "薪資條" at bounding box center [87, 321] width 160 height 40
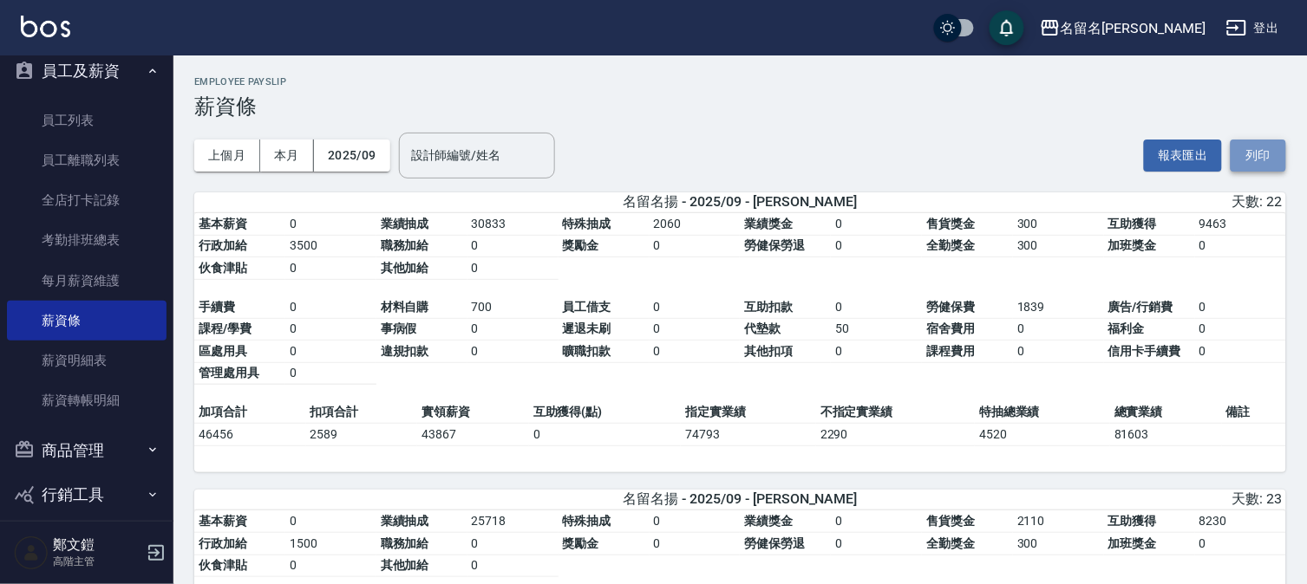
click at [1252, 154] on button "列印" at bounding box center [1257, 156] width 55 height 32
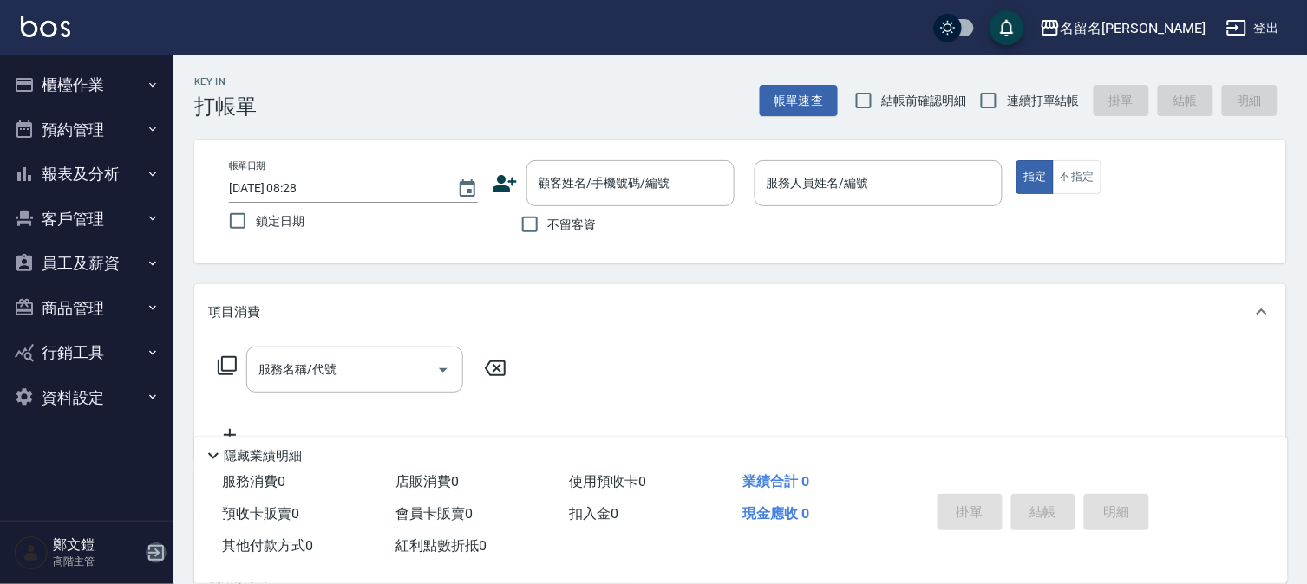
click at [152, 551] on icon "button" at bounding box center [156, 553] width 21 height 21
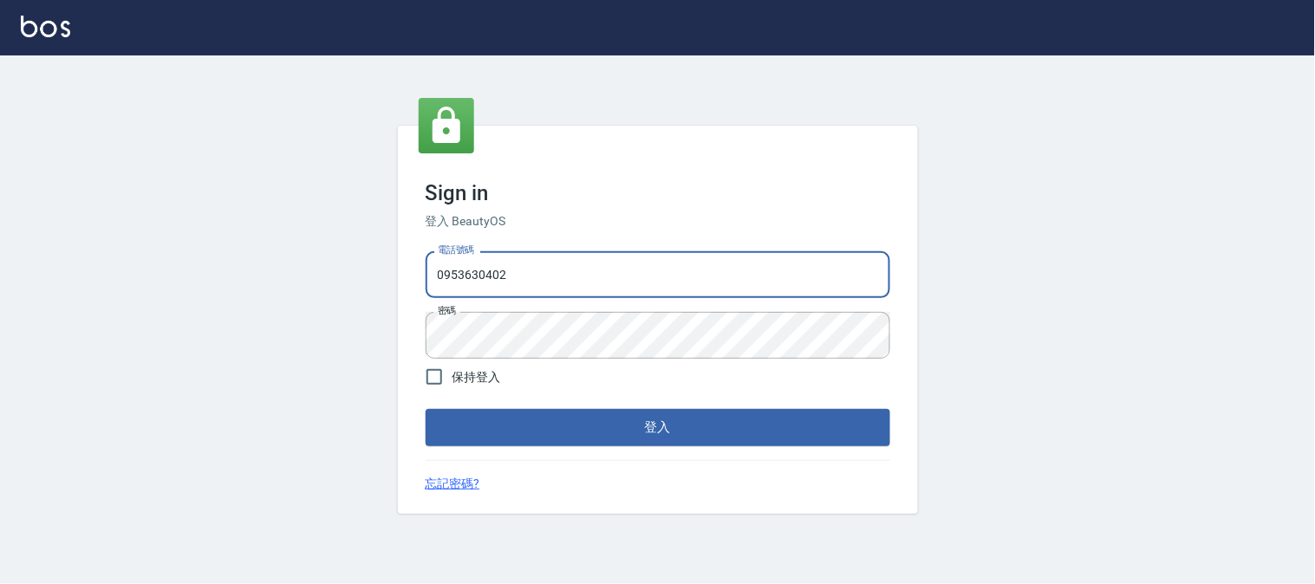
drag, startPoint x: 512, startPoint y: 275, endPoint x: 205, endPoint y: 235, distance: 308.6
click at [205, 235] on div "Sign in 登入 BeautyOS 電話號碼 [PHONE_NUMBER] 電話號碼 密碼 密碼 保持登入 登入 忘記密碼?" at bounding box center [657, 319] width 1315 height 529
type input "0225801769"
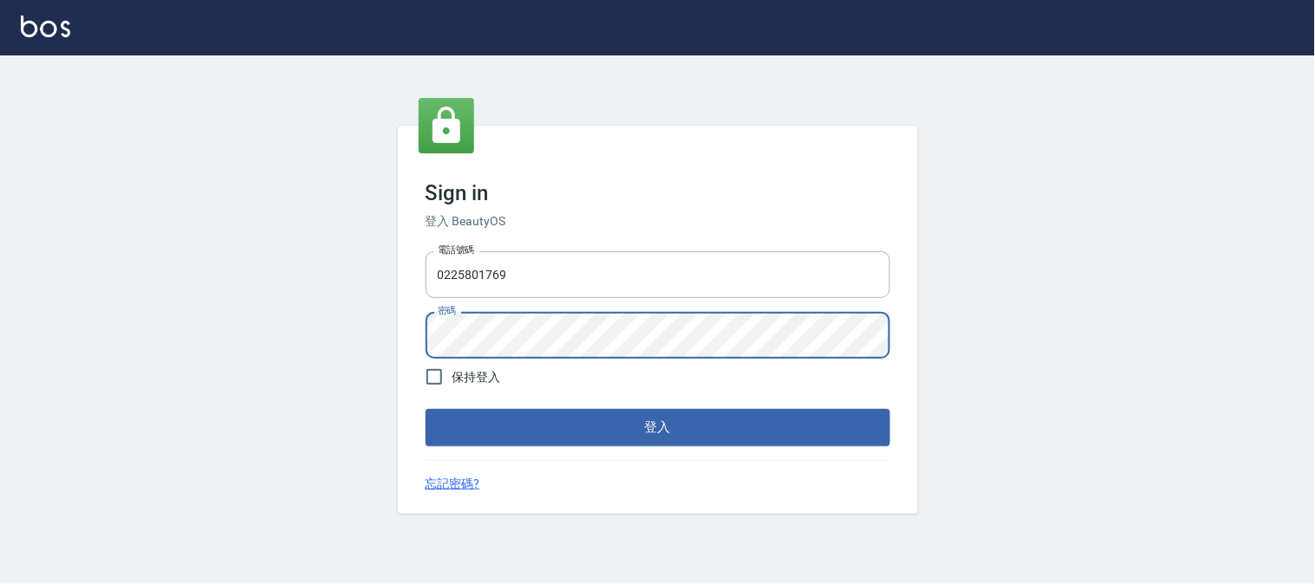
click at [354, 314] on div "Sign in 登入 BeautyOS 電話號碼 [PHONE_NUMBER] 電話號碼 密碼 密碼 保持登入 登入 忘記密碼?" at bounding box center [657, 319] width 1315 height 529
click at [434, 375] on input "保持登入" at bounding box center [434, 377] width 36 height 36
checkbox input "true"
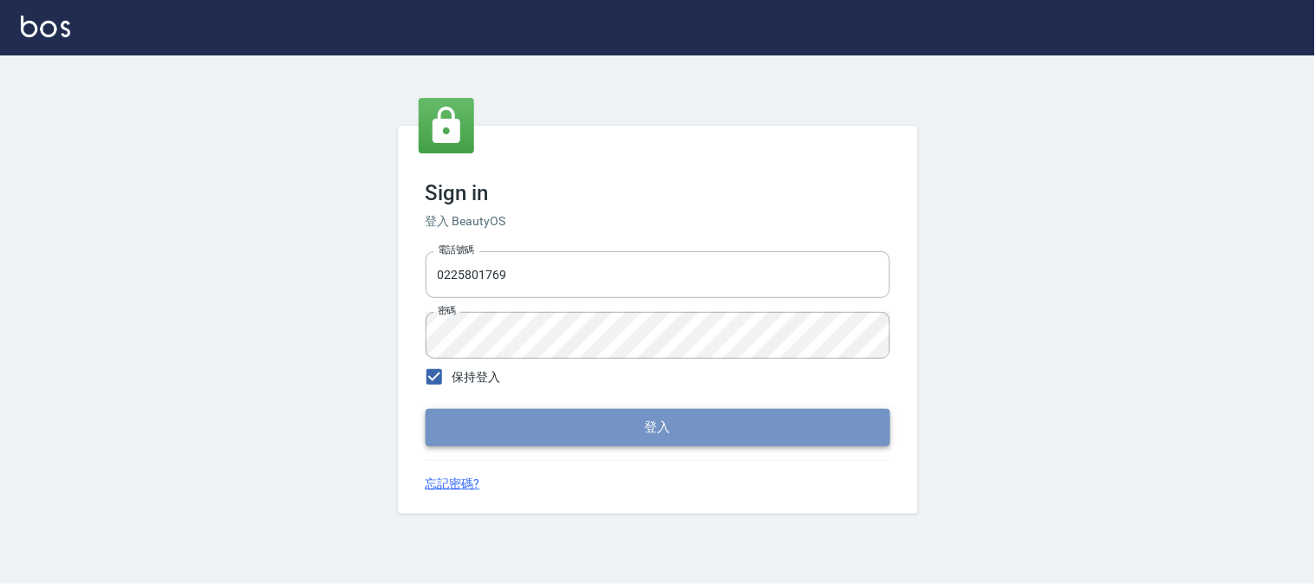
click at [599, 430] on button "登入" at bounding box center [658, 427] width 465 height 36
